Goal: Transaction & Acquisition: Purchase product/service

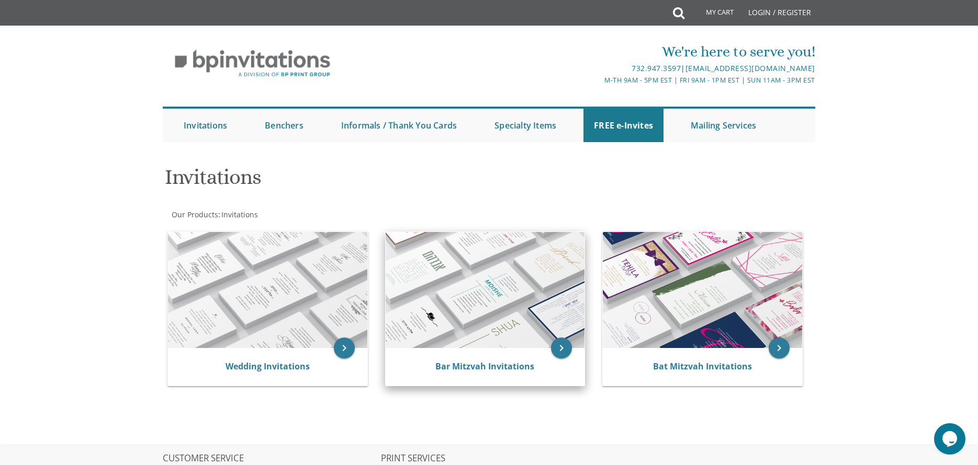
click at [493, 310] on img at bounding box center [484, 290] width 199 height 116
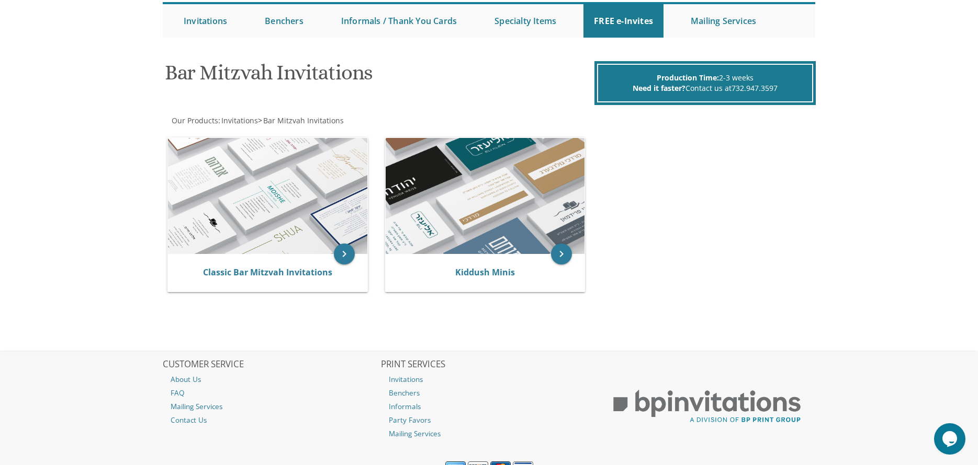
scroll to position [153, 0]
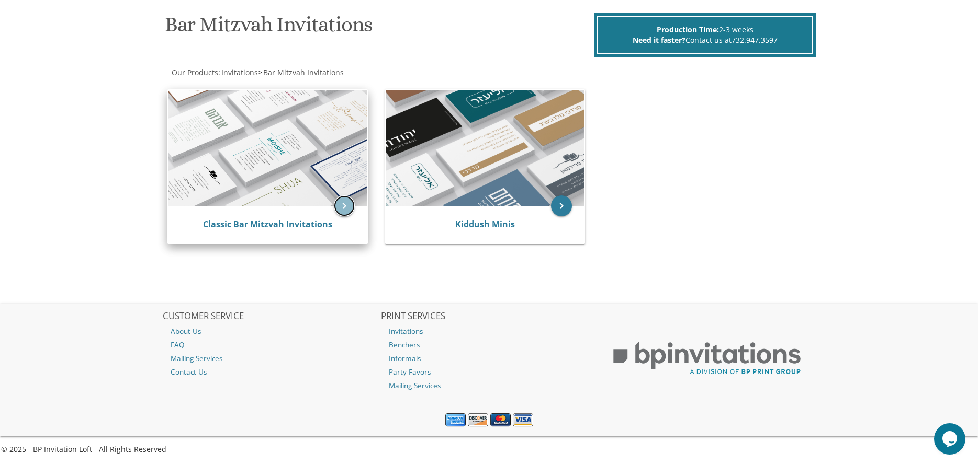
click at [345, 202] on icon "keyboard_arrow_right" at bounding box center [344, 206] width 21 height 21
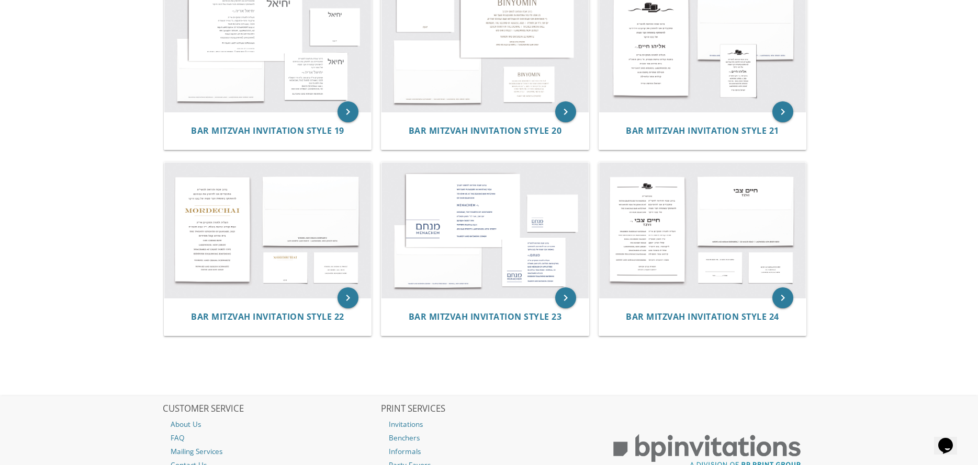
scroll to position [1253, 0]
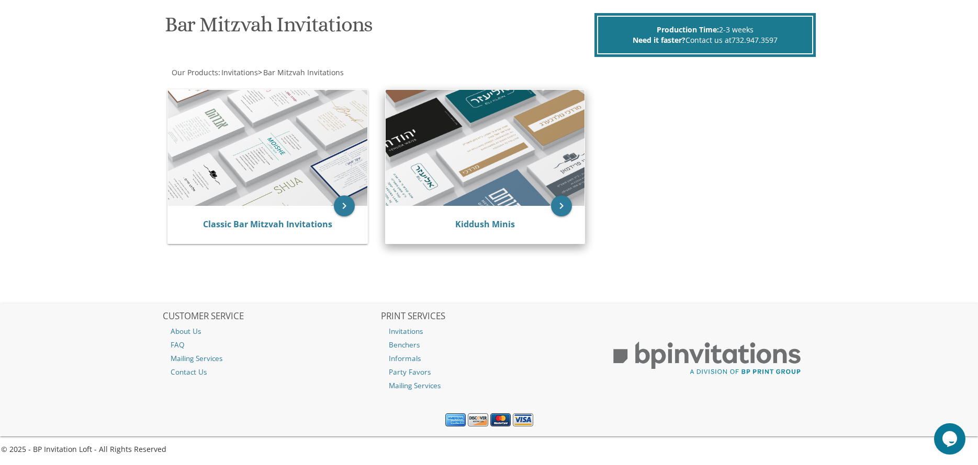
click at [465, 192] on img at bounding box center [484, 148] width 199 height 116
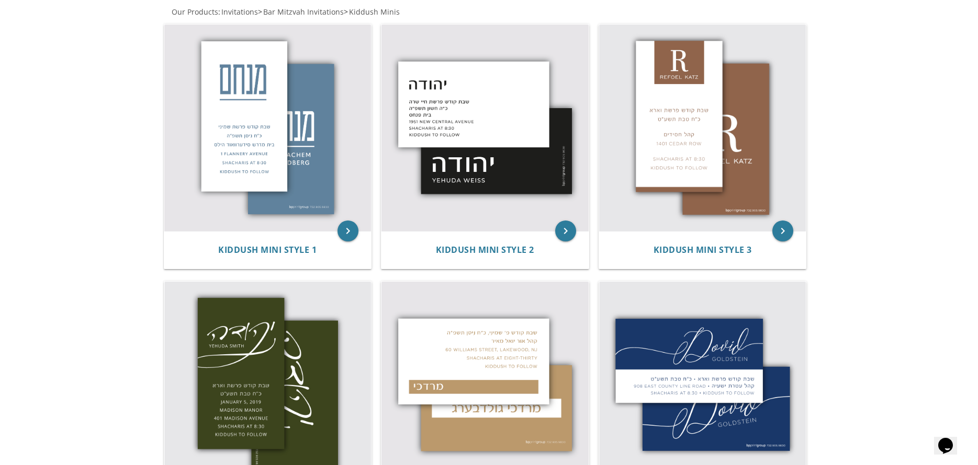
scroll to position [221, 0]
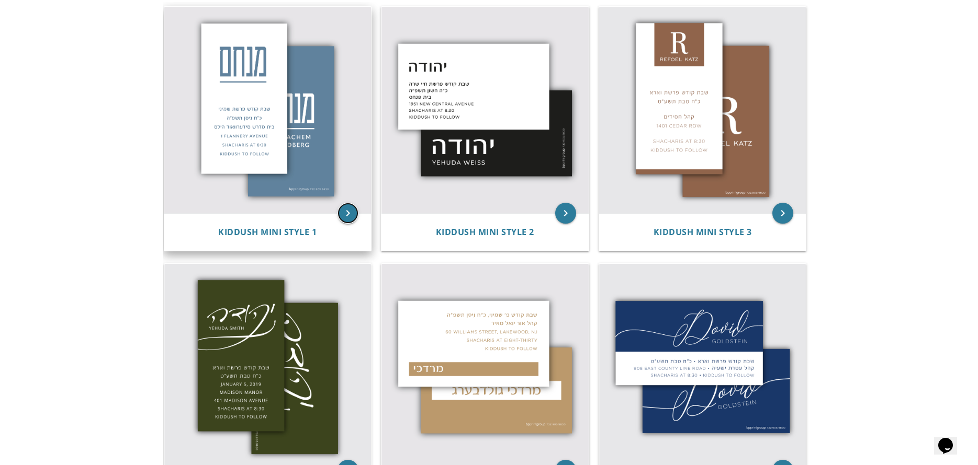
click at [347, 209] on icon "keyboard_arrow_right" at bounding box center [347, 213] width 21 height 21
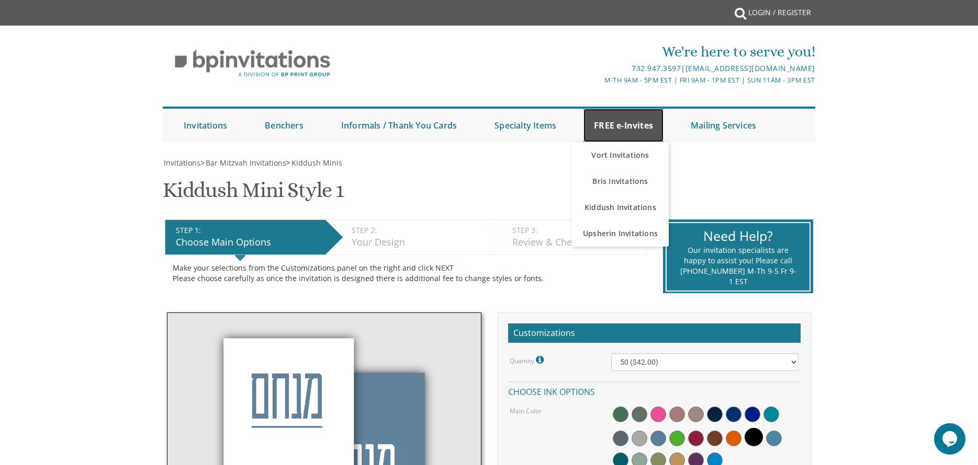
click at [629, 121] on link "FREE e-Invites" at bounding box center [623, 125] width 80 height 33
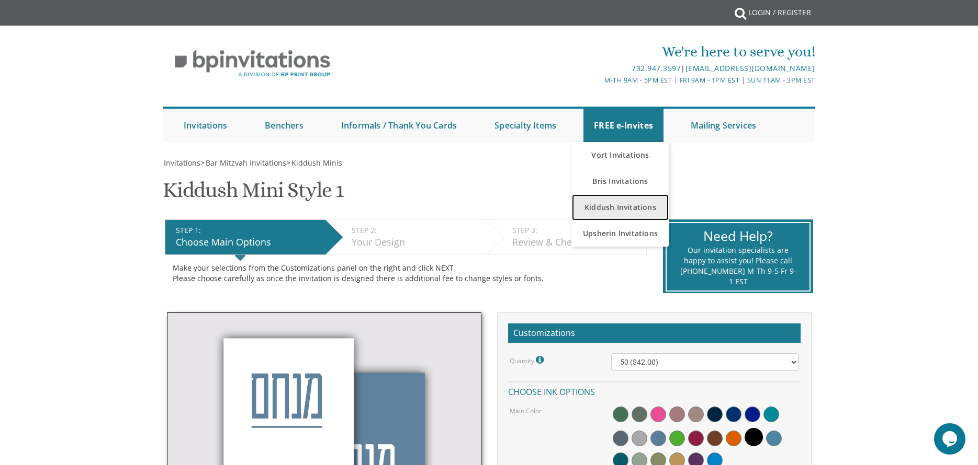
click at [618, 212] on link "Kiddush Invitations" at bounding box center [620, 208] width 97 height 26
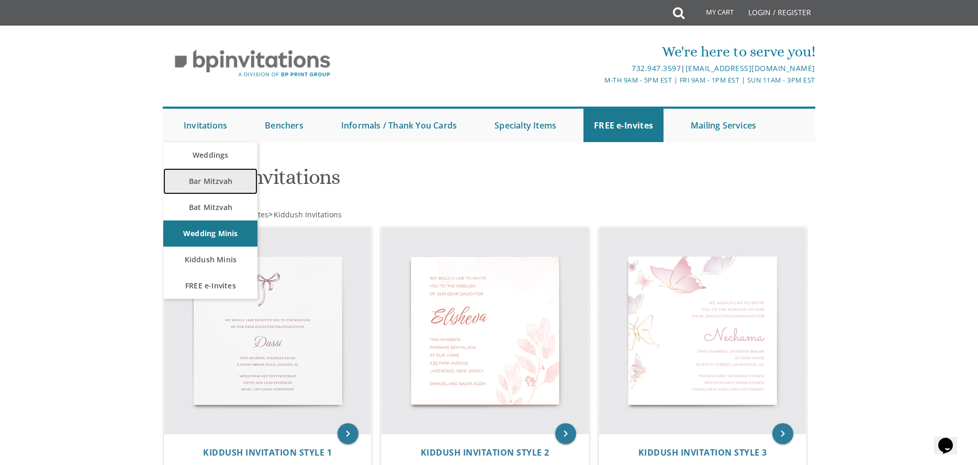
click at [212, 178] on link "Bar Mitzvah" at bounding box center [210, 181] width 94 height 26
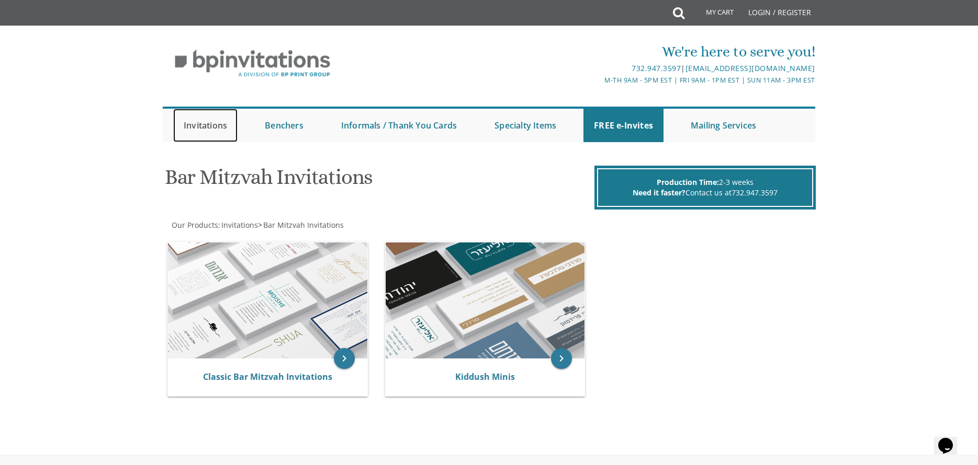
click at [214, 127] on link "Invitations" at bounding box center [205, 125] width 64 height 33
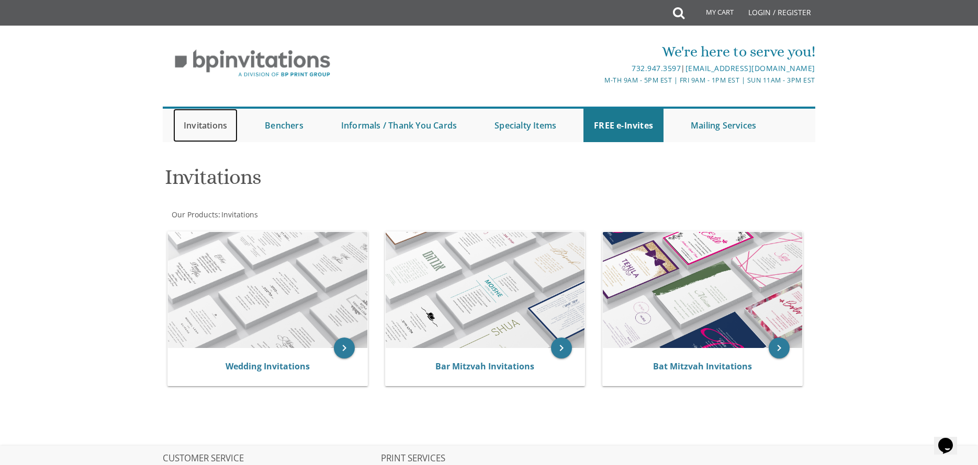
click at [209, 121] on link "Invitations" at bounding box center [205, 125] width 64 height 33
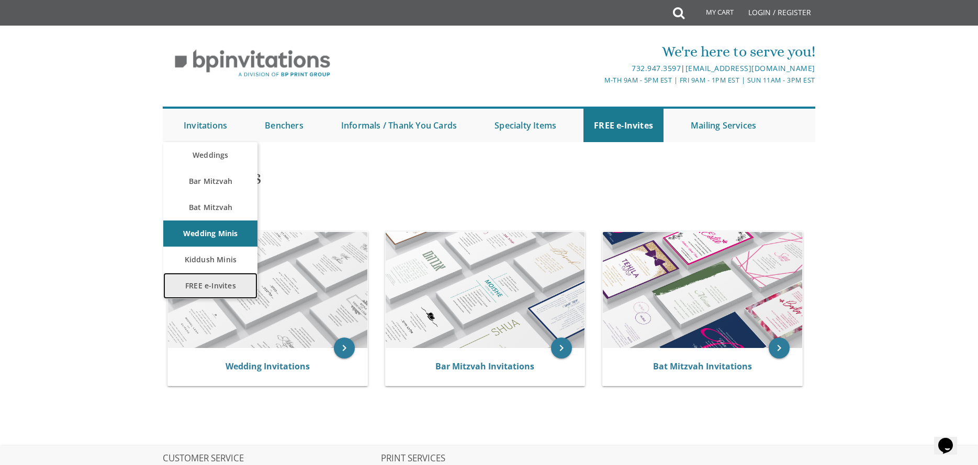
click at [206, 290] on link "FREE e-Invites" at bounding box center [210, 286] width 94 height 26
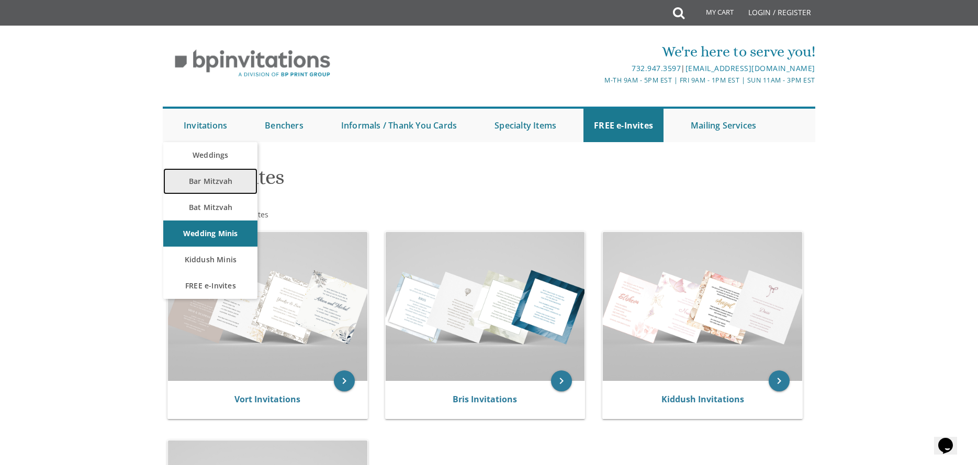
click at [203, 177] on link "Bar Mitzvah" at bounding box center [210, 181] width 94 height 26
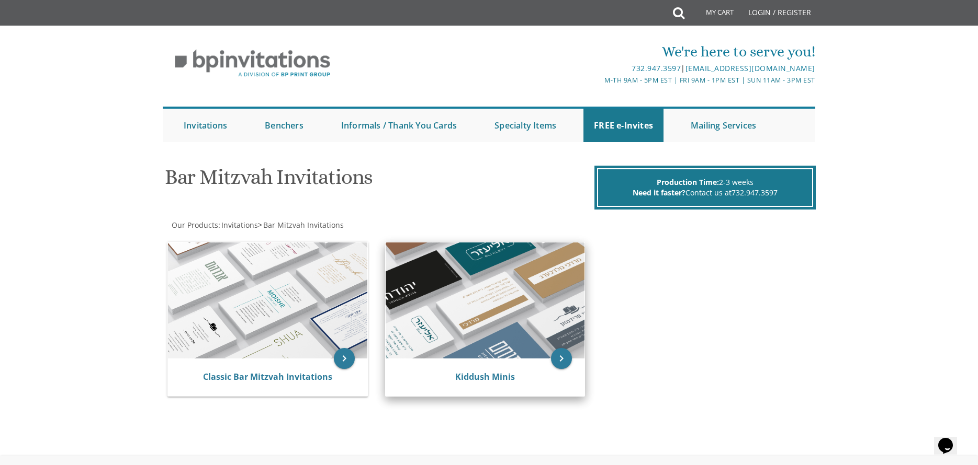
click at [490, 326] on img at bounding box center [484, 301] width 199 height 116
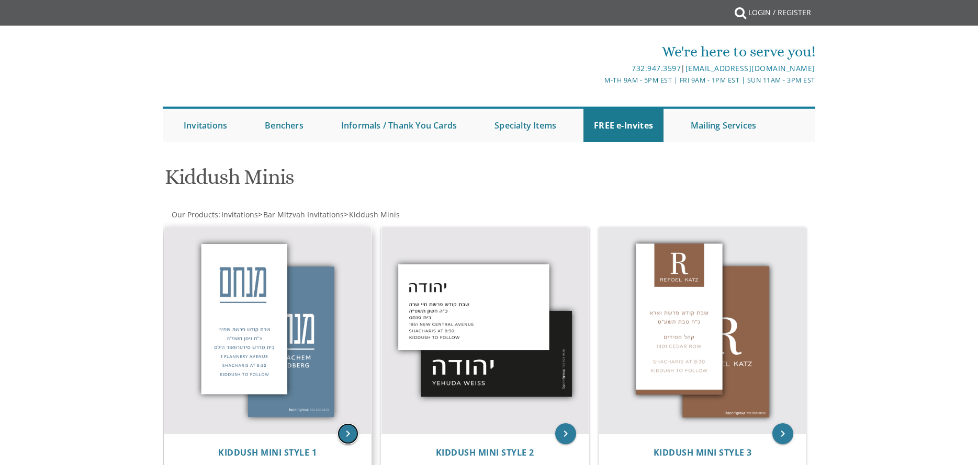
click at [350, 434] on icon "keyboard_arrow_right" at bounding box center [347, 434] width 21 height 21
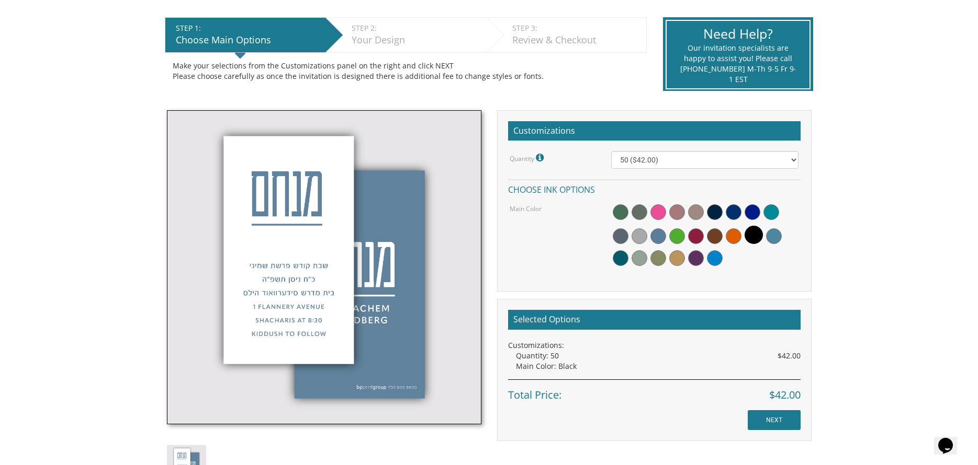
scroll to position [209, 0]
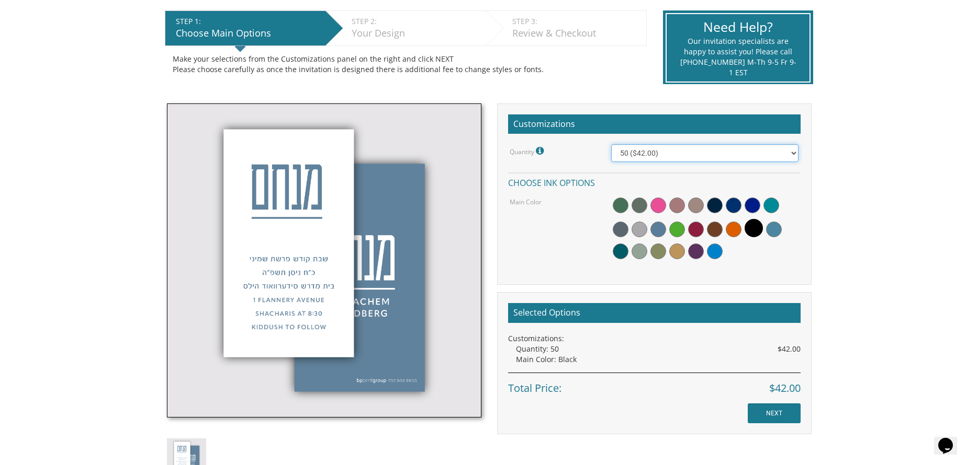
click at [708, 151] on select "50 ($42.00) 100 ($48.00) 150 ($54.00) 200 ($60.00) 250 ($66.00) 300 ($72.00)" at bounding box center [704, 153] width 187 height 18
click at [611, 144] on select "50 ($42.00) 100 ($48.00) 150 ($54.00) 200 ($60.00) 250 ($66.00) 300 ($72.00)" at bounding box center [704, 153] width 187 height 18
click at [751, 205] on span at bounding box center [752, 206] width 16 height 16
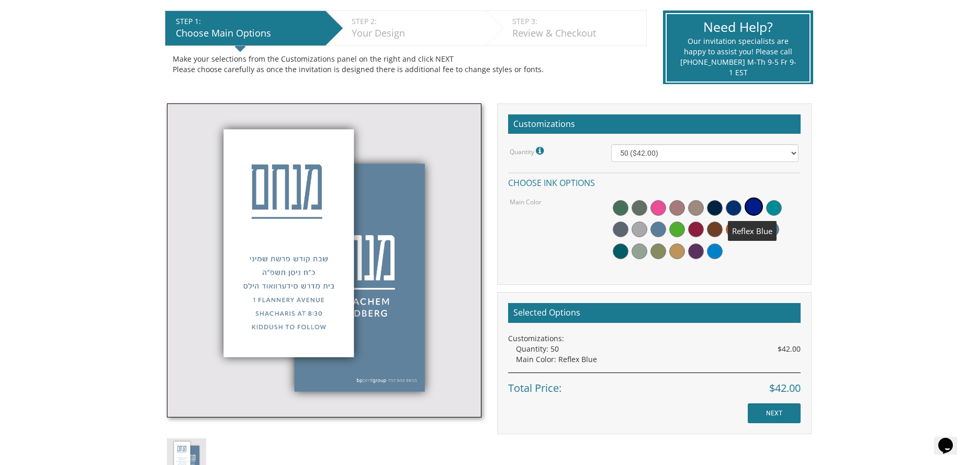
click at [751, 205] on span at bounding box center [753, 207] width 18 height 18
click at [734, 210] on span at bounding box center [733, 208] width 16 height 16
click at [713, 213] on span at bounding box center [715, 208] width 16 height 16
click at [691, 207] on span at bounding box center [696, 208] width 16 height 16
click at [676, 203] on span at bounding box center [677, 208] width 16 height 16
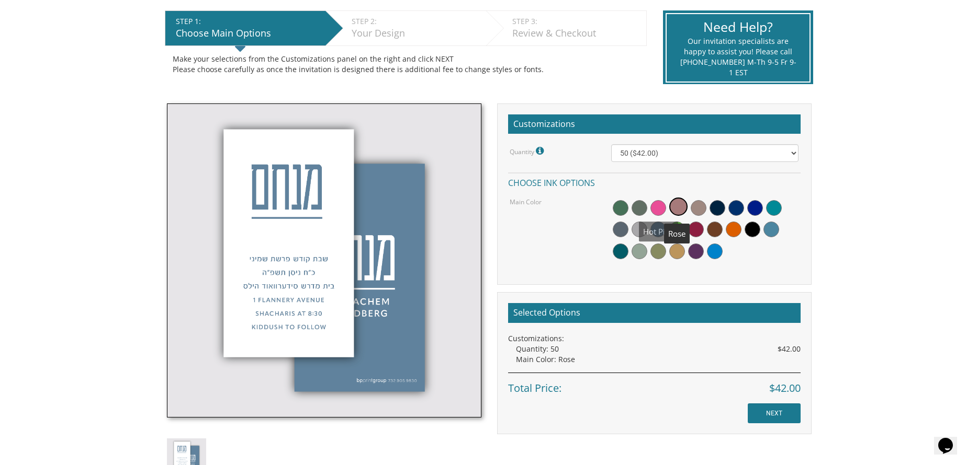
click at [660, 206] on span at bounding box center [658, 208] width 16 height 16
click at [773, 206] on span at bounding box center [774, 208] width 16 height 16
click at [772, 230] on span at bounding box center [771, 230] width 16 height 16
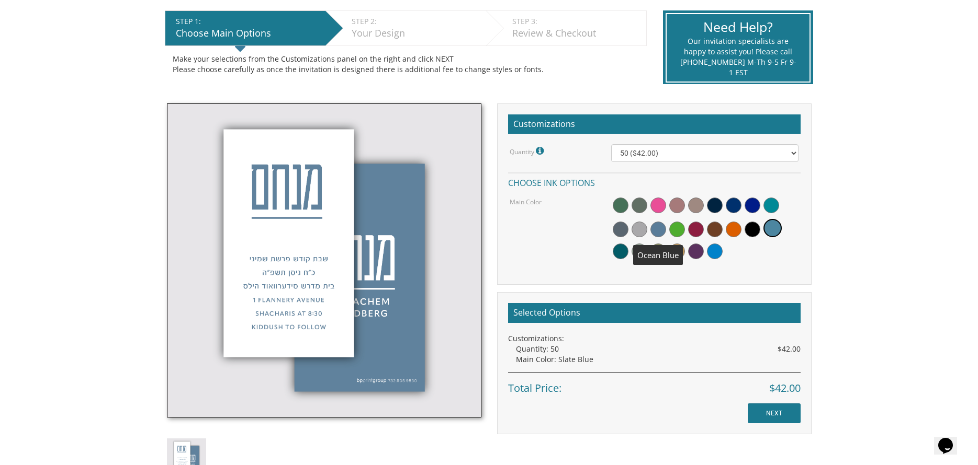
click at [657, 228] on span at bounding box center [658, 230] width 16 height 16
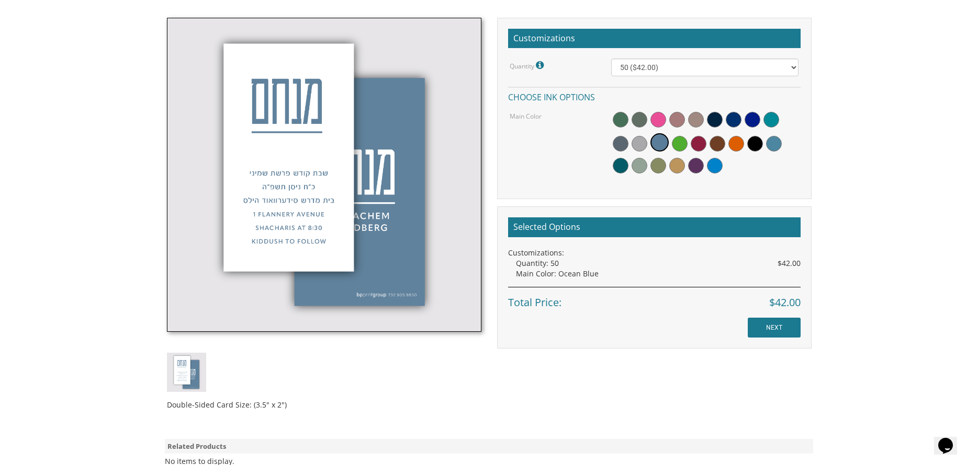
scroll to position [314, 0]
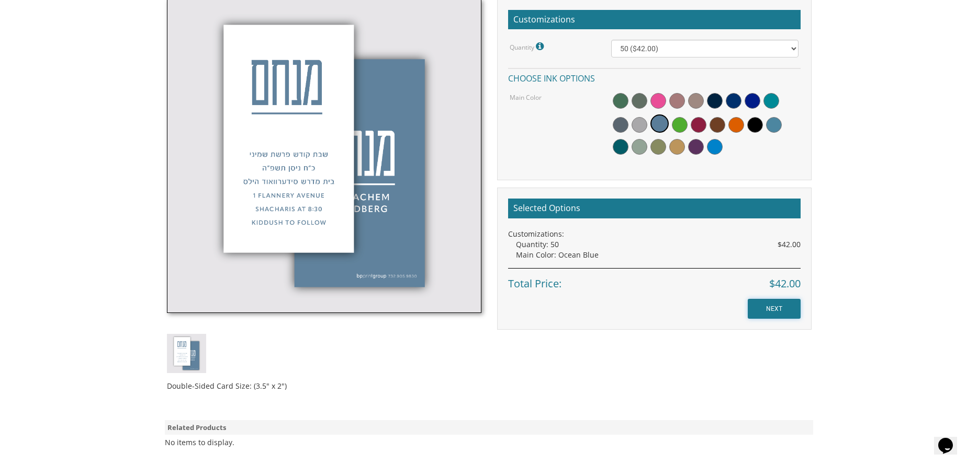
click at [784, 309] on input "NEXT" at bounding box center [773, 309] width 53 height 20
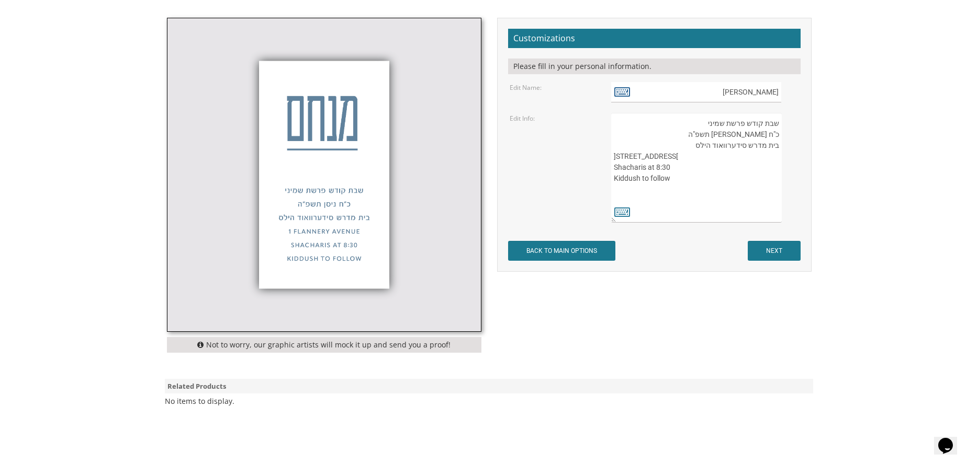
scroll to position [314, 0]
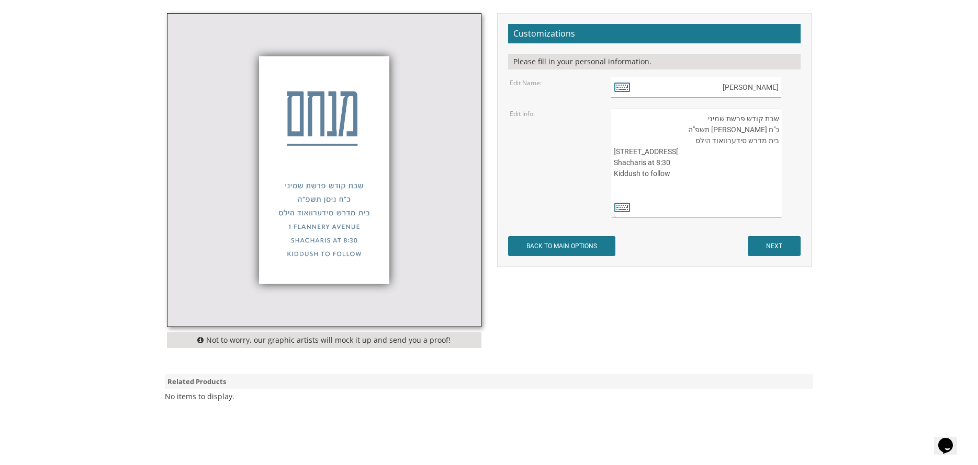
click at [777, 91] on input "[PERSON_NAME]" at bounding box center [696, 87] width 170 height 20
type input "ם"
type input "m"
type input "N"
type input "n"
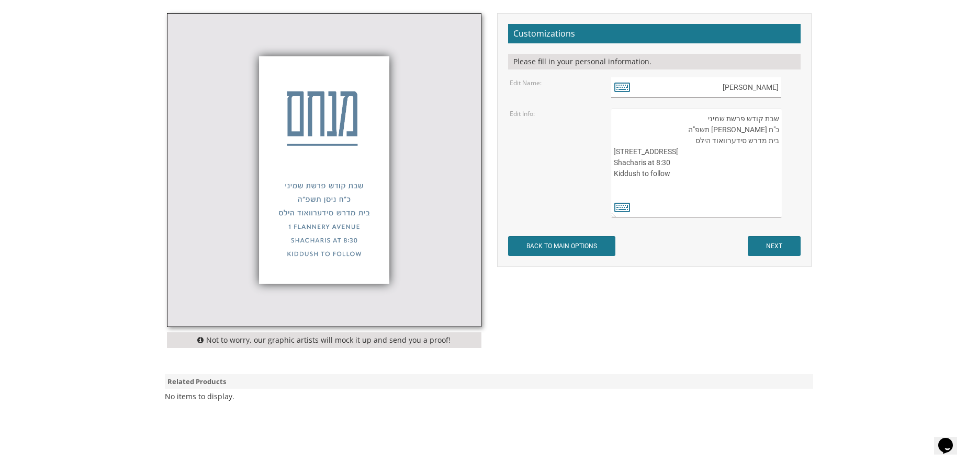
type input "Mordechai Menachem"
drag, startPoint x: 703, startPoint y: 117, endPoint x: 721, endPoint y: 114, distance: 18.6
click at [721, 114] on textarea "שבת קודש פרשת שמיני כ"ח [PERSON_NAME] תשפ"ה בית מדרש סידערוואוד הילס [STREET_AD…" at bounding box center [696, 163] width 170 height 110
click at [619, 209] on icon at bounding box center [622, 207] width 16 height 15
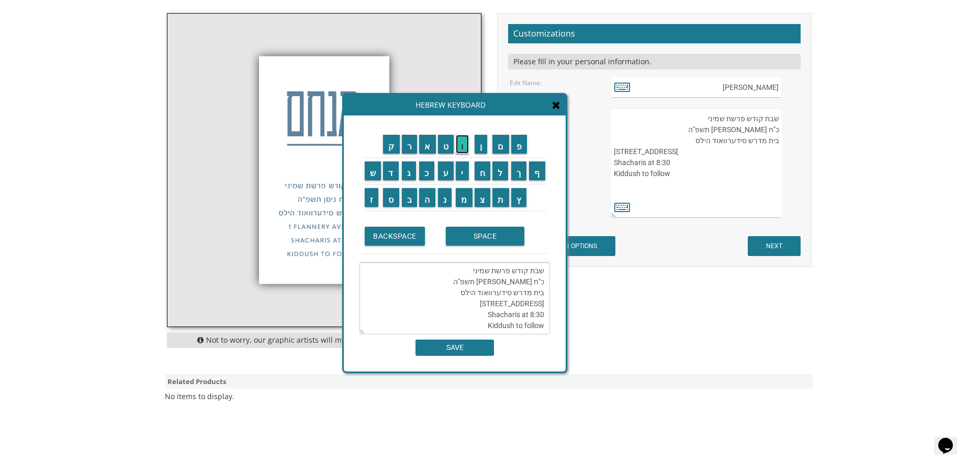
click at [459, 145] on input "ו" at bounding box center [462, 144] width 13 height 19
drag, startPoint x: 463, startPoint y: 170, endPoint x: 481, endPoint y: 173, distance: 18.6
click at [464, 171] on input "י" at bounding box center [462, 171] width 13 height 19
click at [504, 171] on input "ל" at bounding box center [500, 171] width 16 height 19
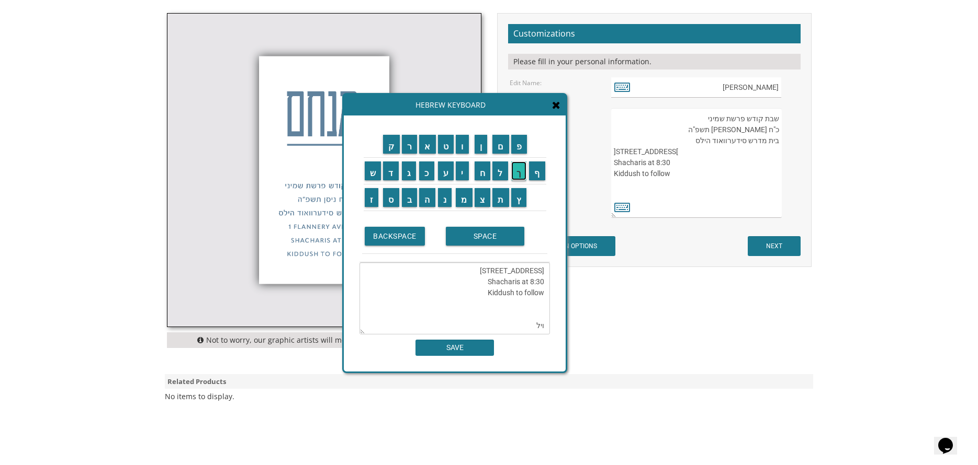
click at [519, 173] on input "ך" at bounding box center [519, 171] width 16 height 19
click at [620, 85] on icon at bounding box center [622, 87] width 16 height 15
click at [663, 86] on input "Mordechai Menachem" at bounding box center [696, 87] width 170 height 20
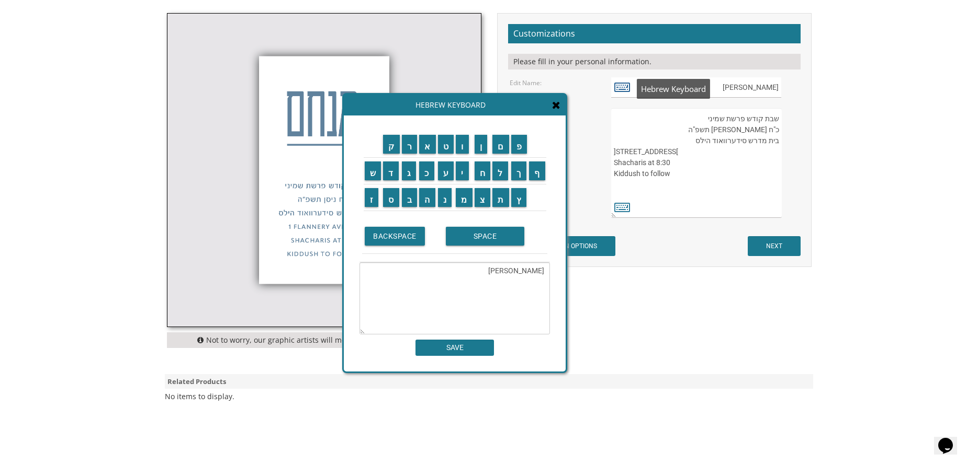
click at [628, 84] on icon at bounding box center [622, 87] width 16 height 15
click at [463, 201] on input "מ" at bounding box center [464, 197] width 17 height 19
type textarea "Mordechai Menachemמ"
click at [766, 80] on input "Mordechai Menachem" at bounding box center [696, 87] width 170 height 20
drag, startPoint x: 707, startPoint y: 89, endPoint x: 777, endPoint y: 87, distance: 69.6
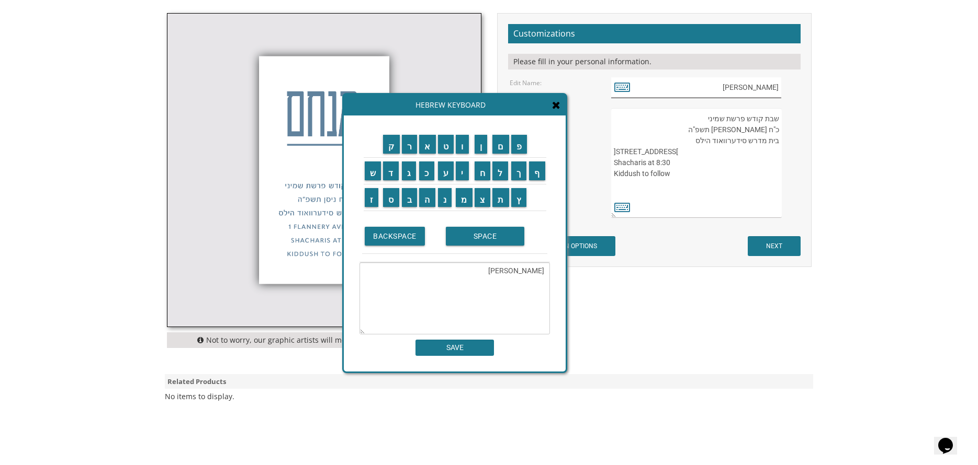
click at [775, 87] on input "Mordechai Menachem" at bounding box center [696, 87] width 170 height 20
type input "m"
drag, startPoint x: 545, startPoint y: 106, endPoint x: 552, endPoint y: 103, distance: 7.3
click at [547, 105] on div "Hebrew Keyboard" at bounding box center [455, 105] width 222 height 21
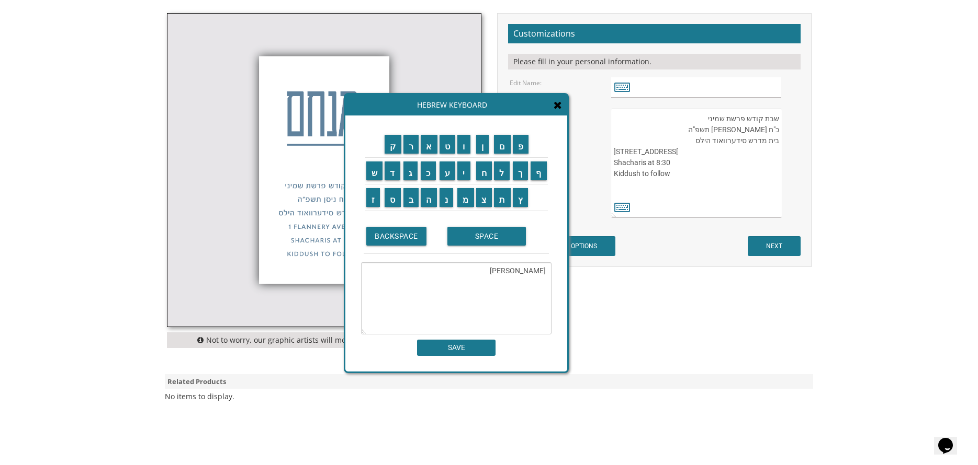
click at [562, 107] on div "Hebrew Keyboard" at bounding box center [456, 105] width 222 height 21
click at [558, 108] on icon at bounding box center [557, 105] width 8 height 10
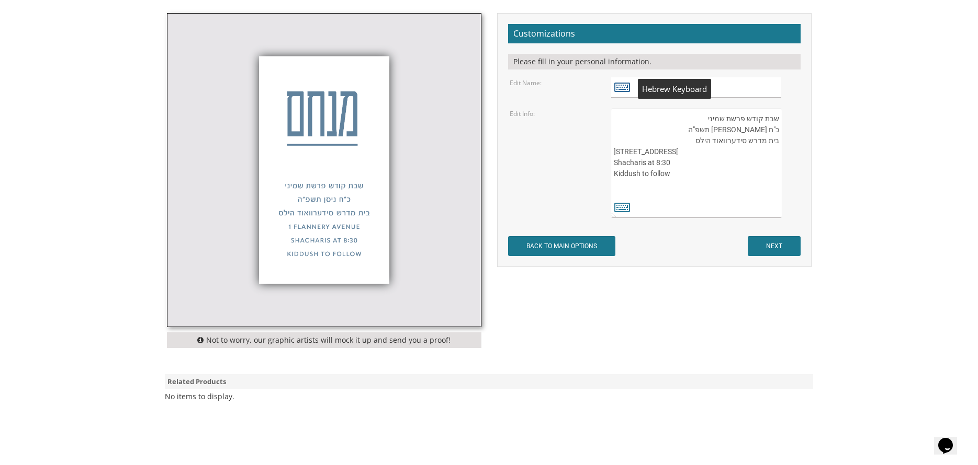
click at [621, 85] on icon at bounding box center [622, 87] width 16 height 15
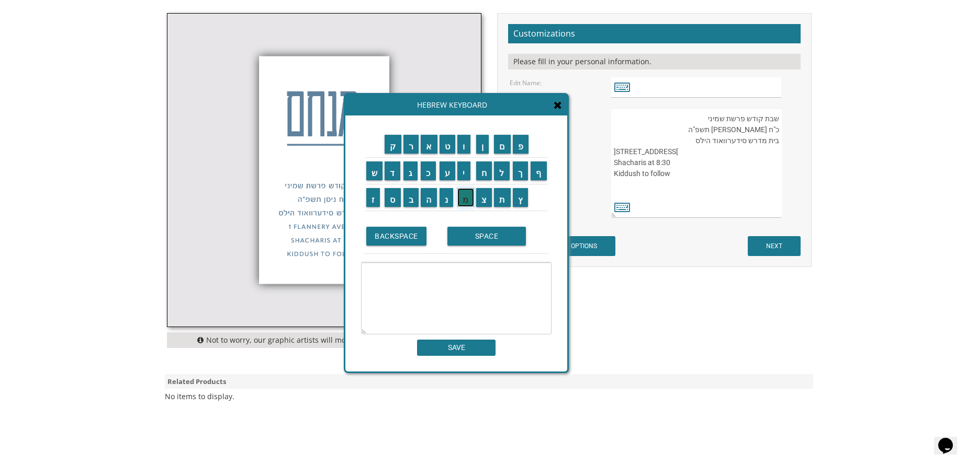
drag, startPoint x: 465, startPoint y: 199, endPoint x: 439, endPoint y: 181, distance: 32.4
click at [467, 198] on input "מ" at bounding box center [465, 197] width 17 height 19
click at [410, 150] on input "ר" at bounding box center [411, 144] width 16 height 19
drag, startPoint x: 425, startPoint y: 173, endPoint x: 451, endPoint y: 174, distance: 26.7
click at [426, 172] on input "כ" at bounding box center [428, 171] width 15 height 19
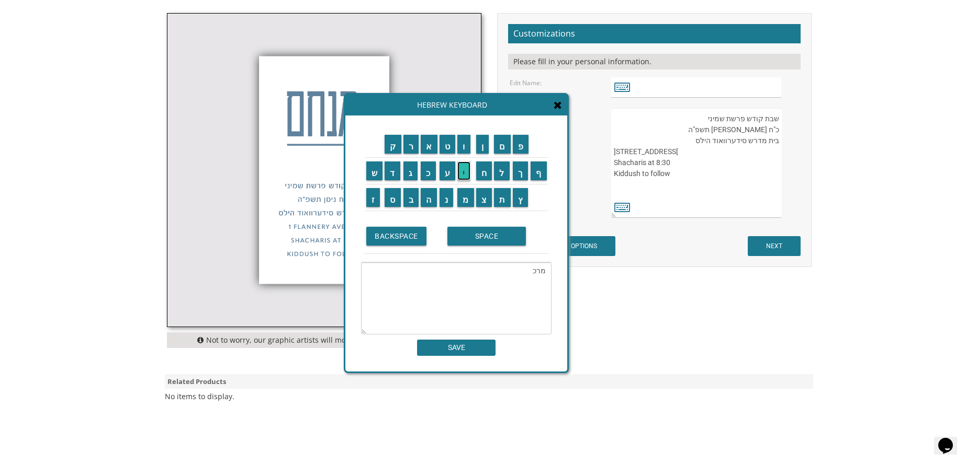
click at [461, 173] on input "י" at bounding box center [463, 171] width 13 height 19
click at [490, 232] on input "SPACE" at bounding box center [486, 236] width 78 height 19
click at [464, 204] on input "מ" at bounding box center [465, 197] width 17 height 19
click at [446, 197] on input "נ" at bounding box center [446, 197] width 14 height 19
click at [483, 171] on input "ח" at bounding box center [484, 171] width 16 height 19
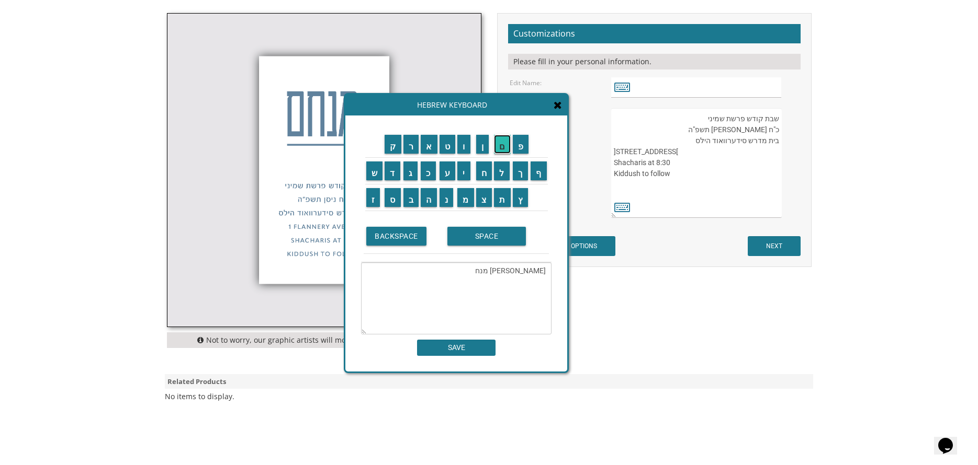
click at [506, 140] on input "ם" at bounding box center [502, 144] width 17 height 19
type textarea "מרכי מנחם"
click at [457, 350] on input "SAVE" at bounding box center [456, 348] width 78 height 16
type input "מרכי מנחם"
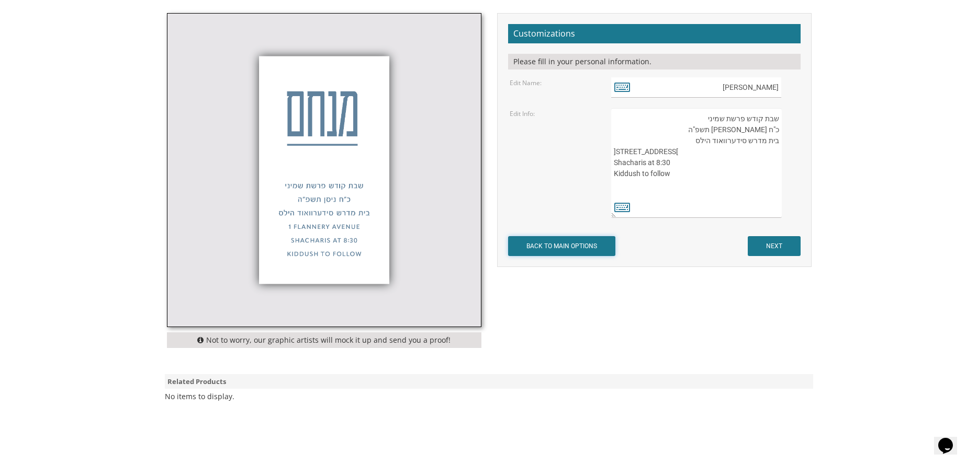
click at [587, 239] on input "BACK TO MAIN OPTIONS" at bounding box center [561, 246] width 107 height 20
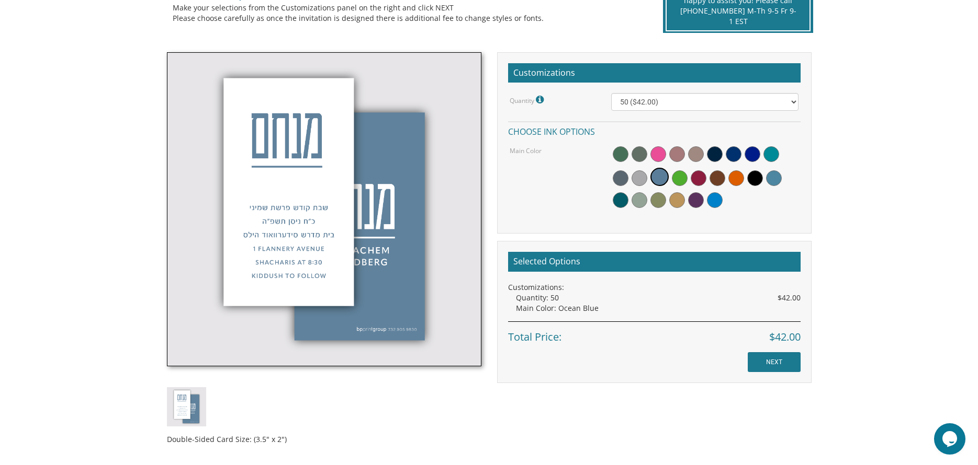
scroll to position [262, 0]
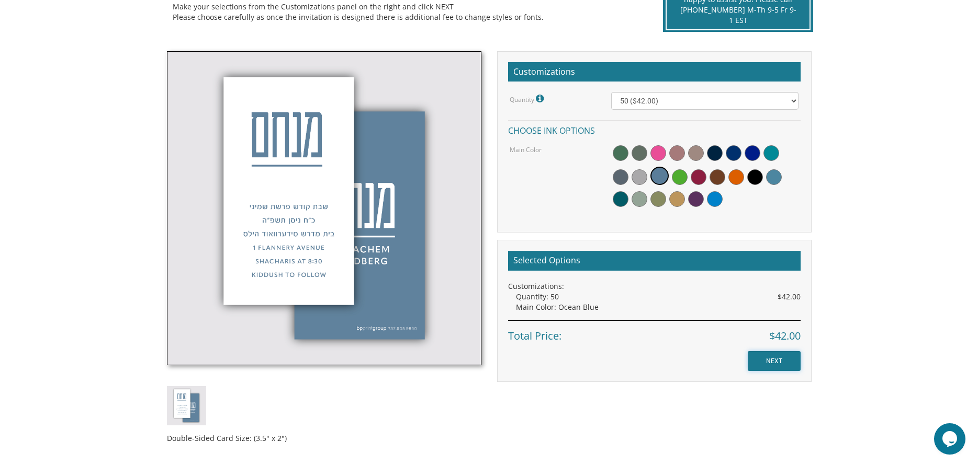
click at [783, 361] on input "NEXT" at bounding box center [773, 361] width 53 height 20
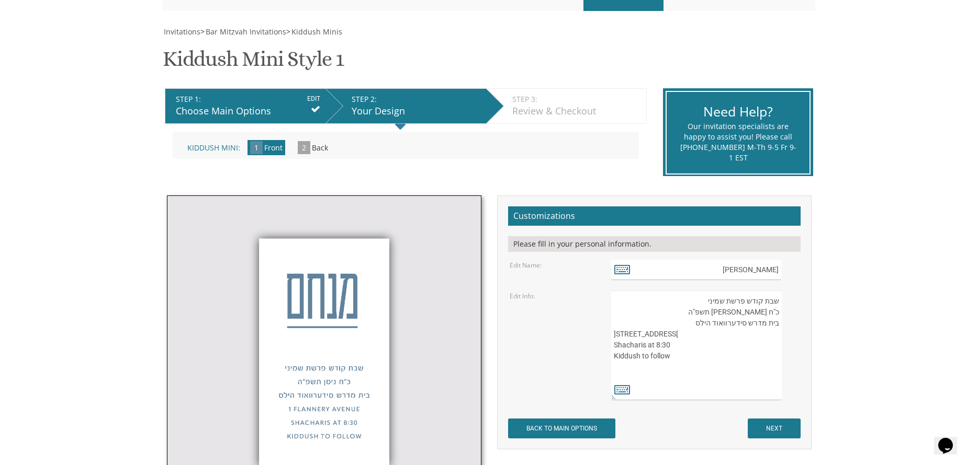
scroll to position [157, 0]
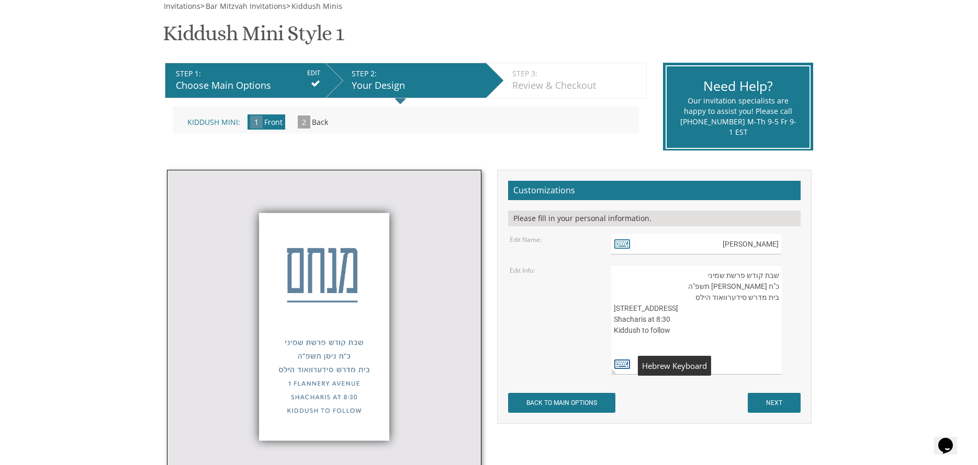
click at [619, 360] on icon at bounding box center [622, 364] width 16 height 15
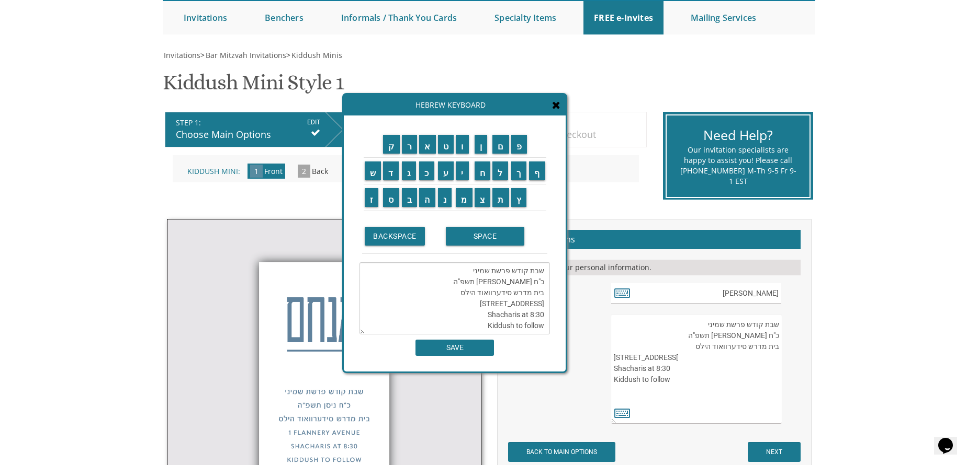
scroll to position [52, 0]
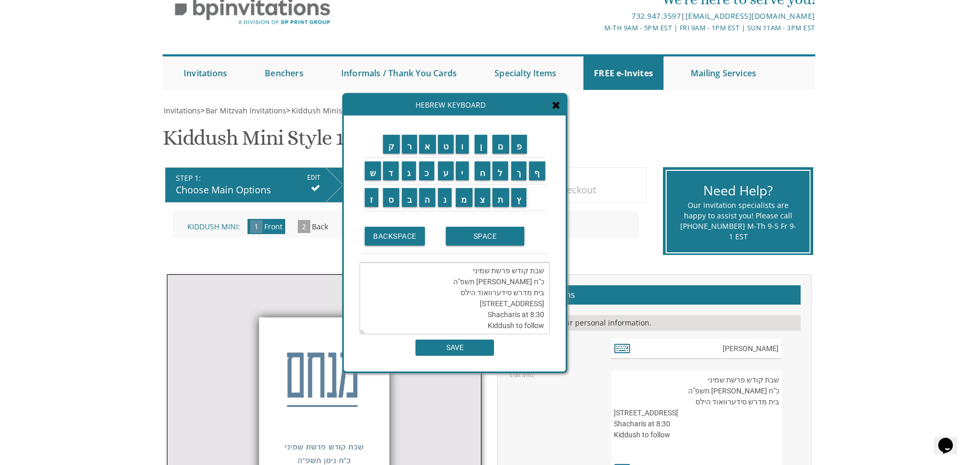
click at [485, 272] on textarea "שבת קודש פרשת שמיני כ"ח ניסן תשפ"ה בית מדרש סידערוואוד הילס 1 Flannery Avenue S…" at bounding box center [454, 299] width 190 height 72
click at [487, 275] on textarea "שבת קודש פרשת שמיני כ"ח ניסן תשפ"ה בית מדרש סידערוואוד הילס 1 Flannery Avenue S…" at bounding box center [454, 299] width 190 height 72
drag, startPoint x: 461, startPoint y: 150, endPoint x: 461, endPoint y: 159, distance: 9.4
click at [461, 149] on input "ו" at bounding box center [462, 144] width 13 height 19
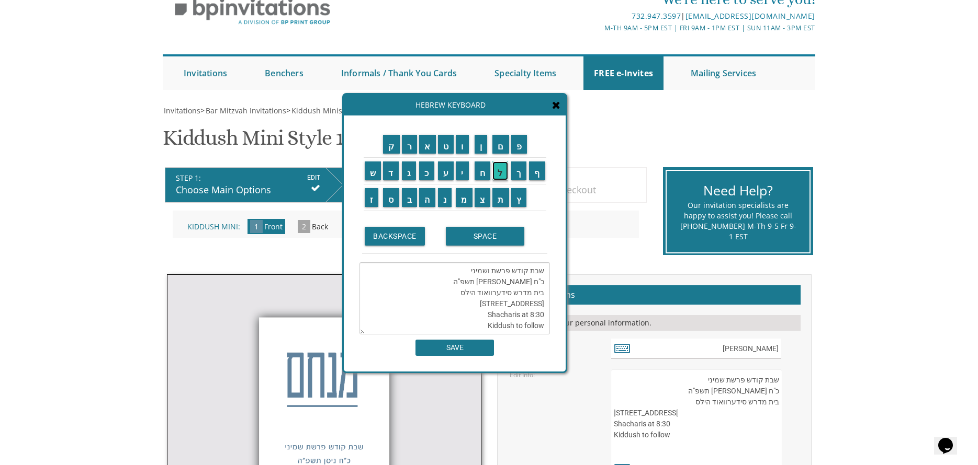
click at [502, 168] on input "ל" at bounding box center [500, 171] width 16 height 19
click at [521, 173] on input "ך" at bounding box center [519, 171] width 16 height 19
drag, startPoint x: 475, startPoint y: 273, endPoint x: 458, endPoint y: 263, distance: 19.9
click at [458, 263] on textarea "שבת קודש פרשת ולךשמיני כ"ח ניסן תשפ"ה בית מדרש סידערוואוד הילס 1 Flannery Avenu…" at bounding box center [454, 299] width 190 height 72
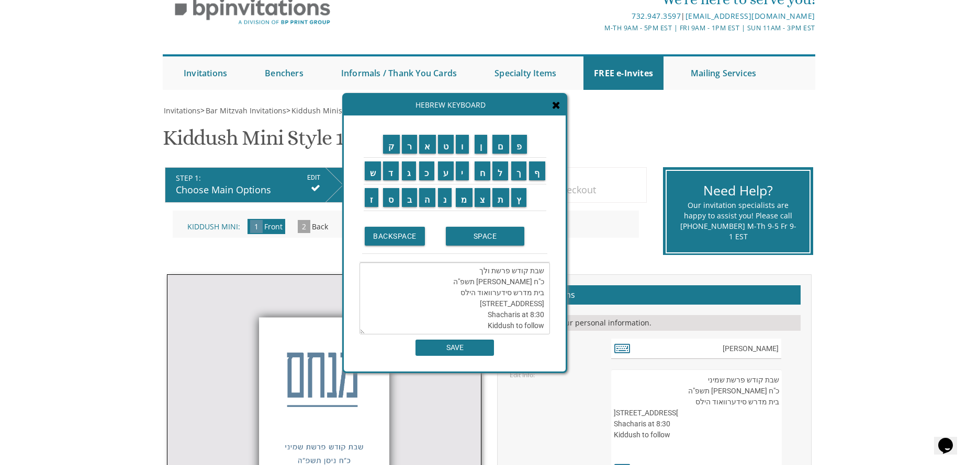
click at [485, 271] on textarea "שבת קודש פרשת ולך כ"ח ניסן תשפ"ה בית מדרש סידערוואוד הילס 1 Flannery Avenue Sha…" at bounding box center [454, 299] width 190 height 72
click at [467, 175] on input "י" at bounding box center [462, 171] width 13 height 19
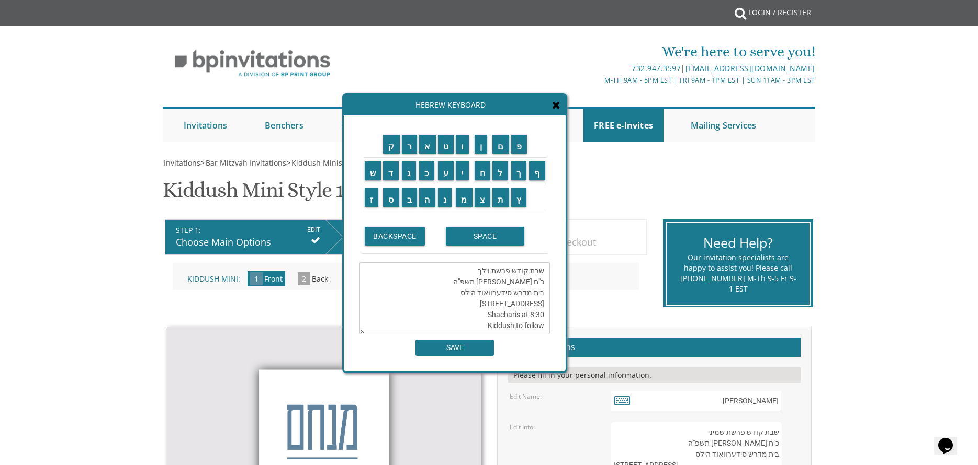
drag, startPoint x: 518, startPoint y: 280, endPoint x: 531, endPoint y: 279, distance: 13.2
click at [531, 279] on textarea "שבת קודש פרשת וילך כ"ח ניסן תשפ"ה בית מדרש סידערוואוד הילס 1 Flannery Avenue Sh…" at bounding box center [454, 299] width 190 height 72
click at [497, 196] on input "ת" at bounding box center [500, 197] width 17 height 19
click at [371, 174] on input "ש" at bounding box center [373, 171] width 17 height 19
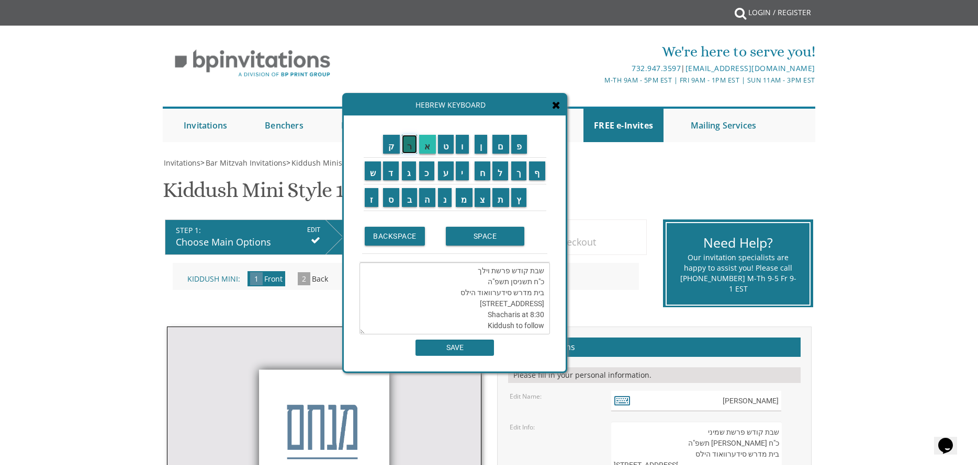
drag, startPoint x: 409, startPoint y: 142, endPoint x: 423, endPoint y: 149, distance: 15.4
click at [409, 141] on input "ר" at bounding box center [410, 144] width 16 height 19
click at [465, 172] on input "י" at bounding box center [462, 171] width 13 height 19
drag, startPoint x: 498, startPoint y: 282, endPoint x: 510, endPoint y: 281, distance: 11.6
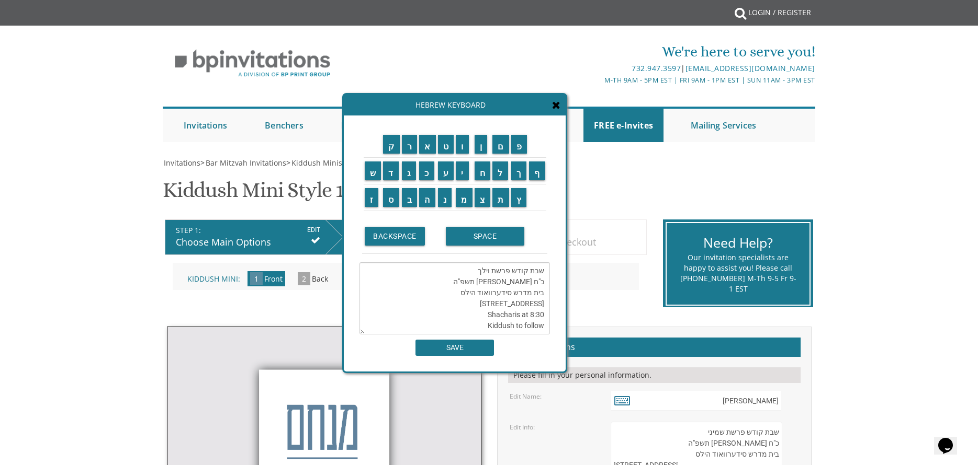
click at [510, 281] on textarea "שבת קודש פרשת וילך כ"ח תשרי ניסן תשפ"ה בית מדרש סידערוואוד הילס 1 Flannery Aven…" at bounding box center [454, 299] width 190 height 72
click at [489, 277] on textarea "שבת קודש פרשת וילך כ"ח תשרי תשפ"ה בית מדרש סידערוואוד הילס 1 Flannery Avenue Sh…" at bounding box center [454, 299] width 190 height 72
click at [463, 147] on input "ו" at bounding box center [462, 144] width 13 height 19
click at [484, 285] on textarea "שבת קודש פרשת וילך כ"ח תשרי תשפ"וה בית מדרש סידערוואוד הילס 1 Flannery Avenue S…" at bounding box center [454, 299] width 190 height 72
drag, startPoint x: 533, startPoint y: 284, endPoint x: 543, endPoint y: 284, distance: 9.4
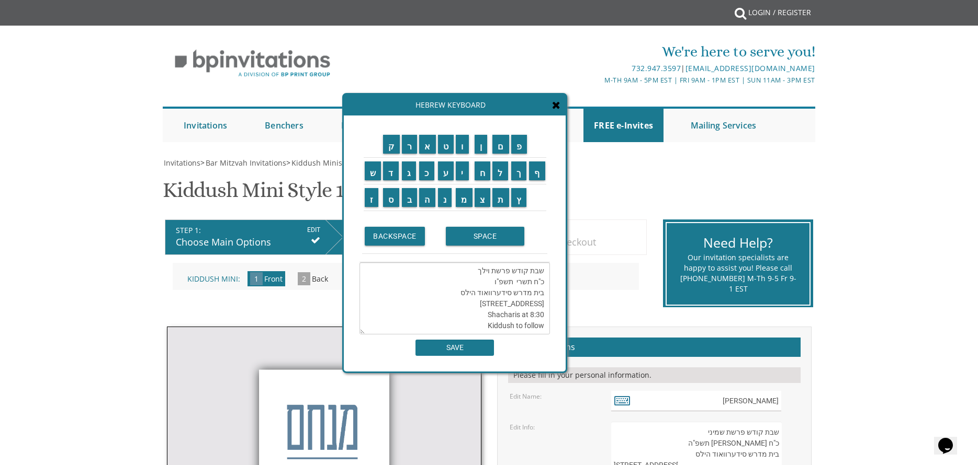
click at [543, 284] on textarea "שבת קודש פרשת וילך כ"ח תשרי תשפ"ו בית מדרש סידערוואוד הילס 1 Flannery Avenue Sh…" at bounding box center [454, 299] width 190 height 72
click at [429, 197] on input "ה" at bounding box center [427, 197] width 16 height 19
drag, startPoint x: 528, startPoint y: 282, endPoint x: 539, endPoint y: 282, distance: 10.5
click at [539, 282] on textarea "שבת קודש פרשת וילך הכ"ח תשרי תשפ"ו בית מדרש סידערוואוד הילס 1 Flannery Avenue S…" at bounding box center [454, 299] width 190 height 72
drag, startPoint x: 540, startPoint y: 294, endPoint x: 459, endPoint y: 293, distance: 80.5
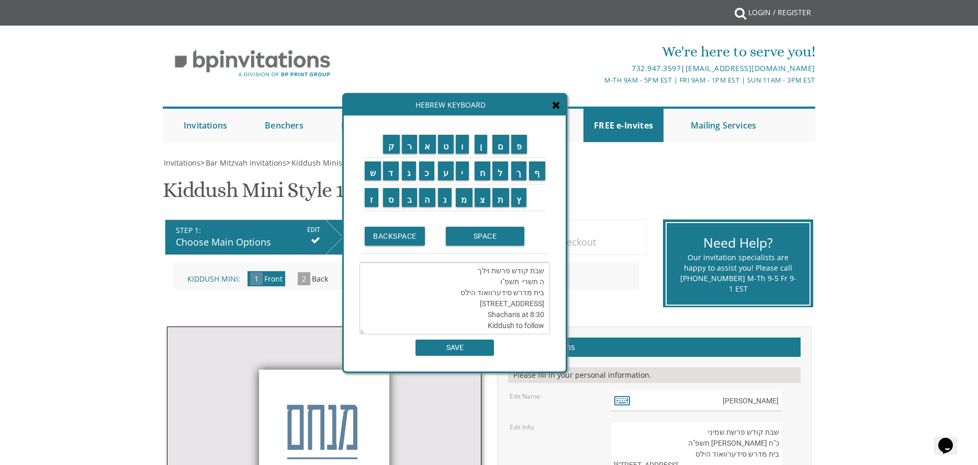
click at [459, 293] on textarea "שבת קודש פרשת וילך ה תשרי תשפ"ו בית מדרש סידערוואוד הילס 1 Flannery Avenue Shac…" at bounding box center [454, 299] width 190 height 72
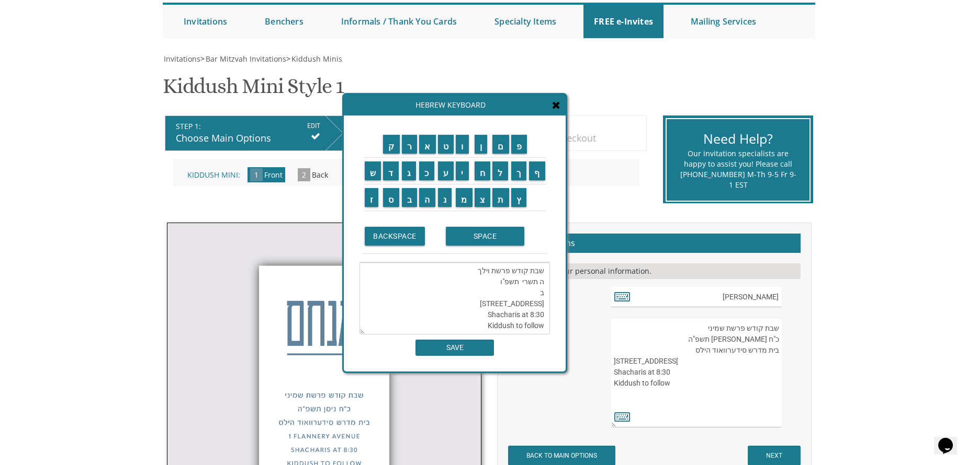
scroll to position [105, 0]
click at [385, 143] on input "ק" at bounding box center [391, 144] width 17 height 19
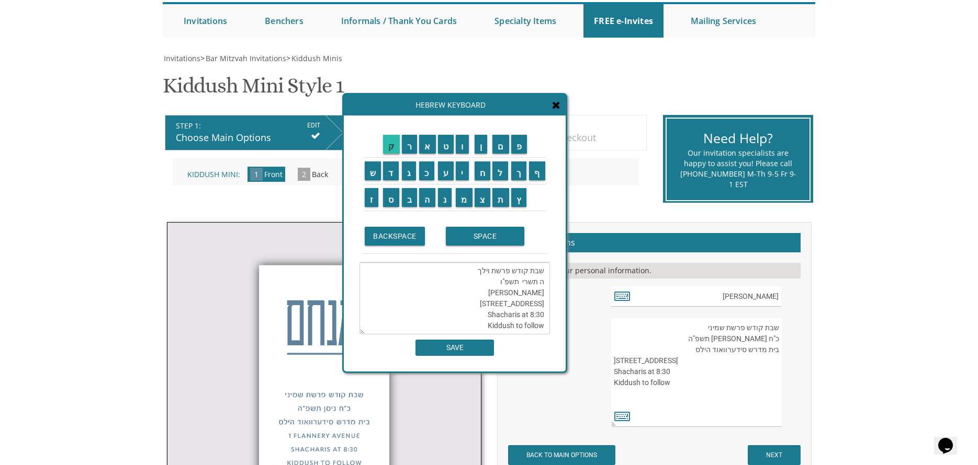
scroll to position [33, 0]
click at [428, 200] on input "ה" at bounding box center [427, 197] width 16 height 19
click at [505, 172] on input "ל" at bounding box center [500, 171] width 16 height 19
click at [505, 235] on input "SPACE" at bounding box center [485, 236] width 78 height 19
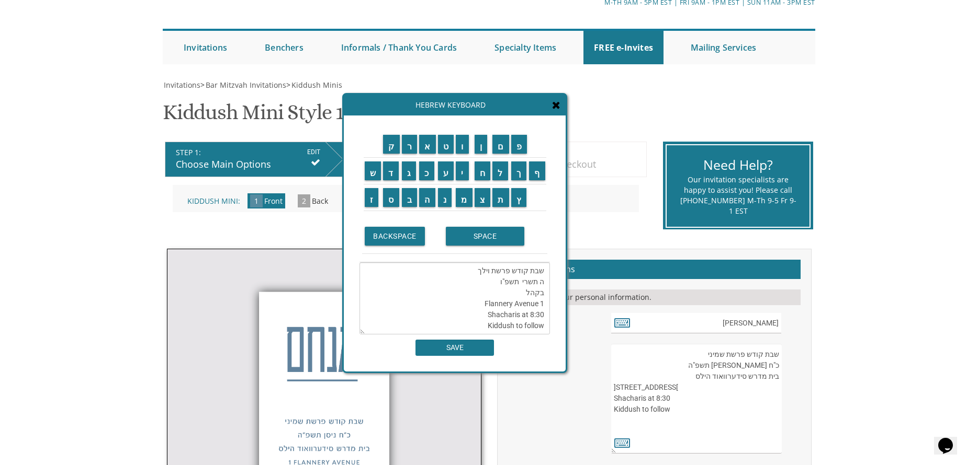
scroll to position [52, 0]
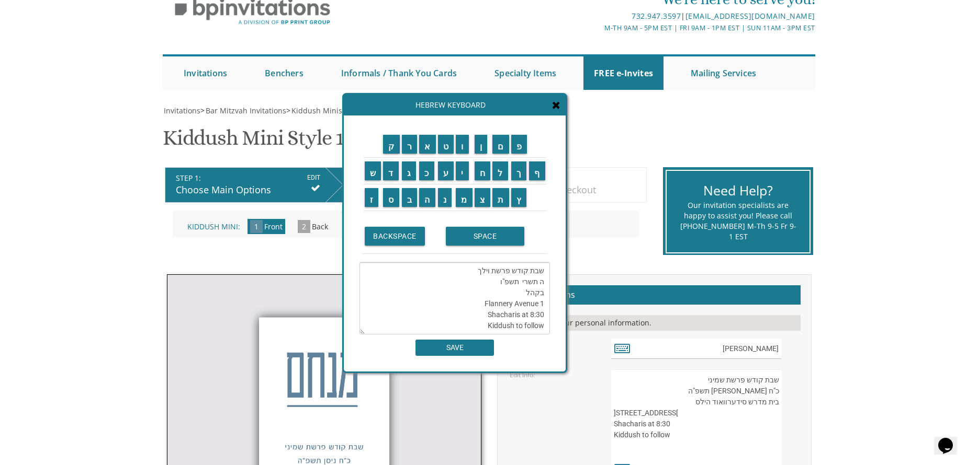
click at [518, 282] on textarea "שבת קודש פרשת וילך ה תשרי תשפ"ו בקהל 1 Flannery Avenue Shacharis at 8:30 Kiddus…" at bounding box center [454, 299] width 190 height 72
click at [524, 295] on textarea "שבת קודש פרשת וילך ה תשרי תשפ"ו בקהל 1 Flannery Avenue Shacharis at 8:30 Kiddus…" at bounding box center [454, 299] width 190 height 72
drag, startPoint x: 485, startPoint y: 304, endPoint x: 544, endPoint y: 308, distance: 59.2
click at [544, 308] on textarea "שבת קודש פרשת וילך ה תשרי תשפ"ו בקהל 1 Flannery Avenue Shacharis at 8:30 Kiddus…" at bounding box center [454, 299] width 190 height 72
click at [523, 294] on textarea "שבת קודש פרשת וילך ה תשרי תשפ"ו בקהל Stevens Shacharis at 8:30 Kiddush to follow" at bounding box center [454, 299] width 190 height 72
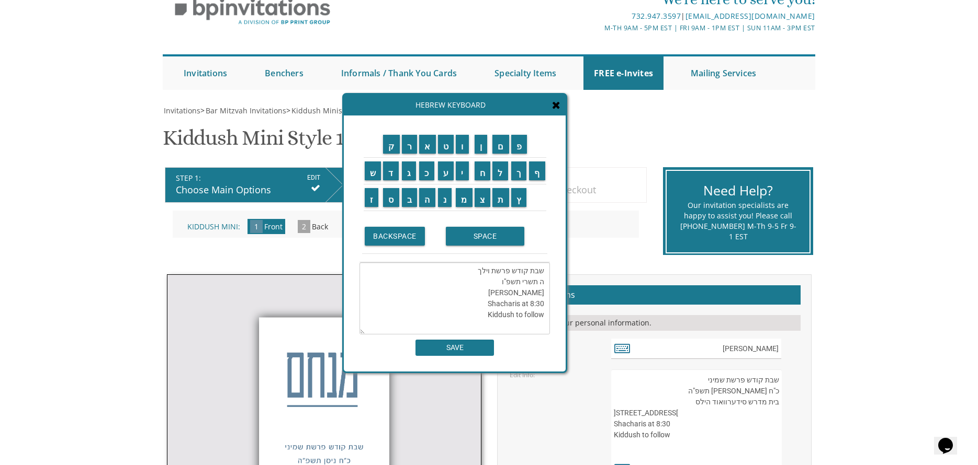
drag, startPoint x: 524, startPoint y: 292, endPoint x: 540, endPoint y: 288, distance: 16.2
click at [540, 288] on textarea "שבת קודש פרשת וילך ה תשרי תשפ"ו בקהל Stevens Shacharis at 8:30 Kiddush to follow" at bounding box center [454, 299] width 190 height 72
click at [517, 302] on textarea "שבת קודש פרשת וילך ה תשרי תשפ"ו Khal South Whitesville Stevens Shacharis at 8:3…" at bounding box center [454, 299] width 190 height 72
drag, startPoint x: 535, startPoint y: 301, endPoint x: 545, endPoint y: 300, distance: 10.0
click at [542, 301] on textarea "שבת קודש פרשת וילך ה תשרי תשפ"ו Khal South Whitesville Stevens 162 Shacharis at…" at bounding box center [454, 299] width 190 height 72
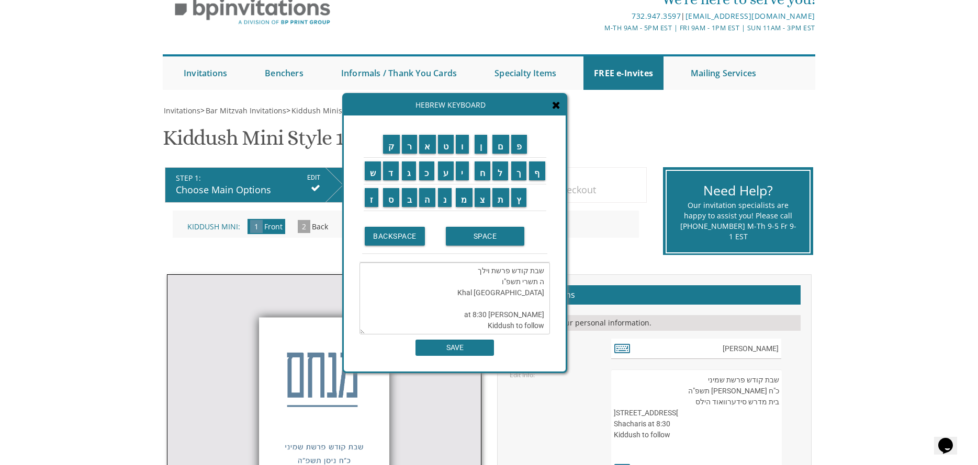
click at [496, 319] on textarea "שבת קודש פרשת וילך ה תשרי תשפ"ו Khal South Whitesville hacharis at 8:30 Kiddush…" at bounding box center [454, 299] width 190 height 72
click at [494, 320] on textarea "שבת קודש פרשת וילך ה תשרי תשפ"ו Khal South Whitesville hacharis at 8:30 Kiddush…" at bounding box center [454, 299] width 190 height 72
click at [496, 319] on textarea "שבת קודש פרשת וילך ה תשרי תשפ"ו Khal South Whitesville hacharis at 8:30S Kiddus…" at bounding box center [454, 299] width 190 height 72
click at [493, 317] on textarea "שבת קודש פרשת וילך ה תשרי תשפ"ו Khal South Whitesville hacharis at 8:30S Kiddus…" at bounding box center [454, 299] width 190 height 72
click at [489, 315] on textarea "שבת קודש פרשת וילך ה תשרי תשפ"ו Khal South Whitesville hacharis at 8:30S Kiddus…" at bounding box center [454, 299] width 190 height 72
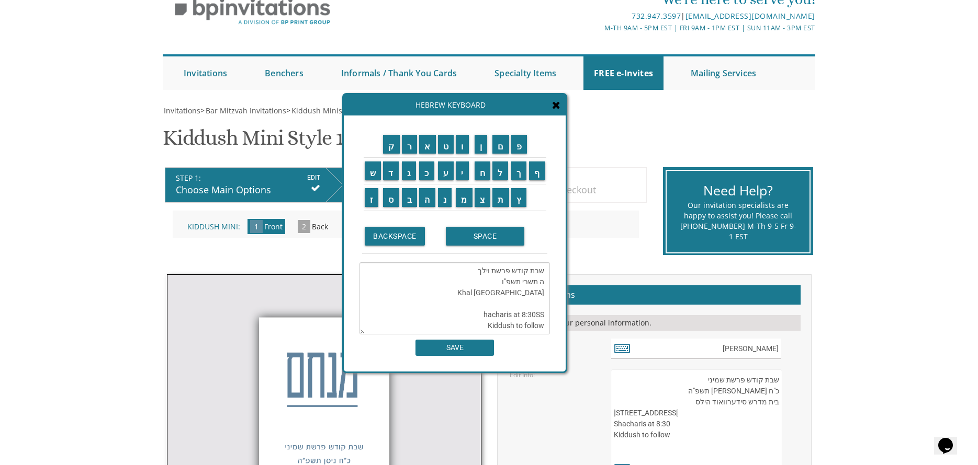
drag, startPoint x: 511, startPoint y: 318, endPoint x: 476, endPoint y: 316, distance: 35.1
click at [482, 319] on textarea "שבת קודש פרשת וילך ה תשרי תשפ"ו Khal South Whitesville hacharis at 8:30SS Kiddu…" at bounding box center [454, 299] width 190 height 72
click at [505, 312] on textarea "שבת קודש פרשת וילך ה תשרי תשפ"ו Khal South Whitesville Shachris at 8:30SS Kiddu…" at bounding box center [454, 299] width 190 height 72
click at [524, 317] on textarea "שבת קודש פרשת וילך ה תשרי תשפ"ו Khal South Whitesville Shacharis at 8:30SS Kidd…" at bounding box center [454, 299] width 190 height 72
click at [526, 311] on textarea "שבת קודש פרשת וילך ה תשרי תשפ"ו Khal South Whitesville Shacharis at 8:30SS Kidd…" at bounding box center [454, 299] width 190 height 72
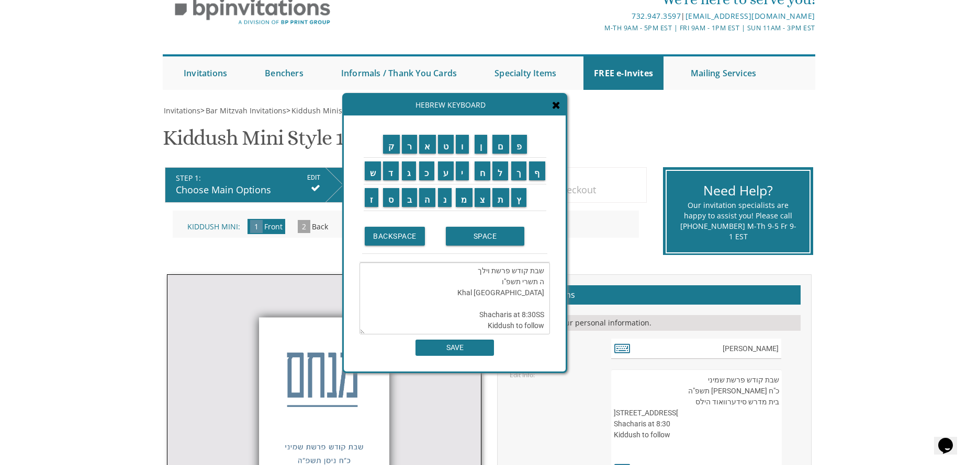
click at [526, 311] on textarea "שבת קודש פרשת וילך ה תשרי תשפ"ו Khal South Whitesville Shacharis at 8:30SS Kidd…" at bounding box center [454, 299] width 190 height 72
drag, startPoint x: 524, startPoint y: 315, endPoint x: 526, endPoint y: 304, distance: 10.8
click at [528, 310] on textarea "שבת קודש פרשת וילך ה תשרי תשפ"ו Khal South Whitesville Shacharis at 8:30SS Kidd…" at bounding box center [454, 299] width 190 height 72
click at [526, 314] on textarea "שבת קודש פרשת וילך ה תשרי תשפ"ו Khal South Whitesville Shacharis at 8:30SS Kidd…" at bounding box center [454, 299] width 190 height 72
click at [533, 317] on textarea "שבת קודש פרשת וילך ה תשרי תשפ"ו Khal South Whitesville Shacharis at 9:30SS Kidd…" at bounding box center [454, 299] width 190 height 72
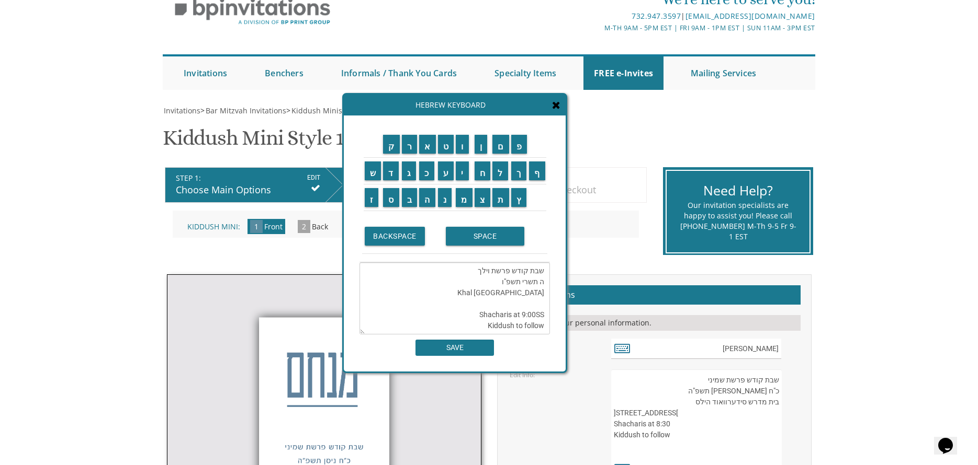
drag, startPoint x: 538, startPoint y: 314, endPoint x: 543, endPoint y: 314, distance: 5.8
click at [543, 314] on textarea "שבת קודש פרשת וילך ה תשרי תשפ"ו Khal South Whitesville Shacharis at 9:00SS Kidd…" at bounding box center [454, 299] width 190 height 72
drag, startPoint x: 515, startPoint y: 293, endPoint x: 523, endPoint y: 293, distance: 7.3
click at [523, 293] on textarea "שבת קודש פרשת וילך ה תשרי תשפ"ו Khal South Whitesville Shacharis at 9:00 Kiddus…" at bounding box center [454, 299] width 190 height 72
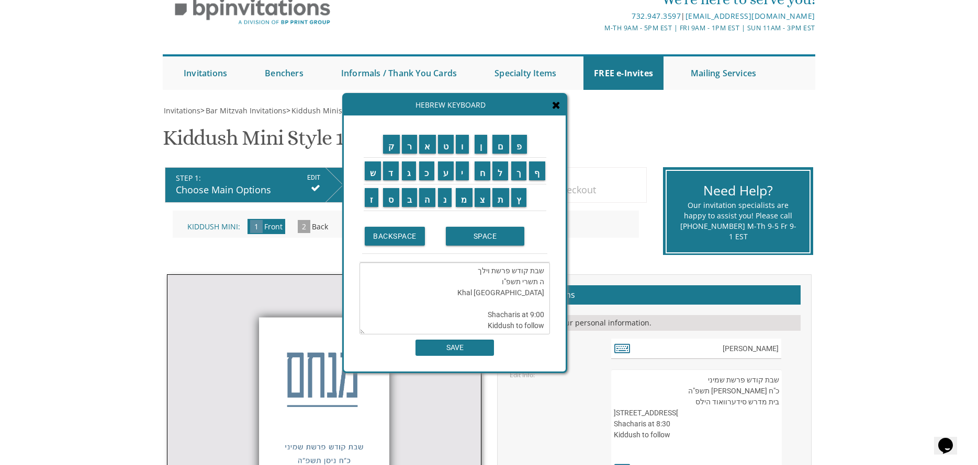
click at [510, 290] on textarea "שבת קודש פרשת וילך ה תשרי תשפ"ו Khal South Whitesville Shacharis at 9:00 Kiddus…" at bounding box center [454, 299] width 190 height 72
click at [515, 309] on textarea "שבת קודש פרשת וילך ה תשרי תשפ"ו Khal South Whitesville Shacharis at 9:00 Kiddus…" at bounding box center [454, 299] width 190 height 72
drag, startPoint x: 541, startPoint y: 306, endPoint x: 548, endPoint y: 307, distance: 6.8
click at [541, 306] on textarea "שבת קודש פרשת וילך ה תשרי תשפ"ו Khal South Whitesville Stevens Road Shacharis a…" at bounding box center [454, 299] width 190 height 72
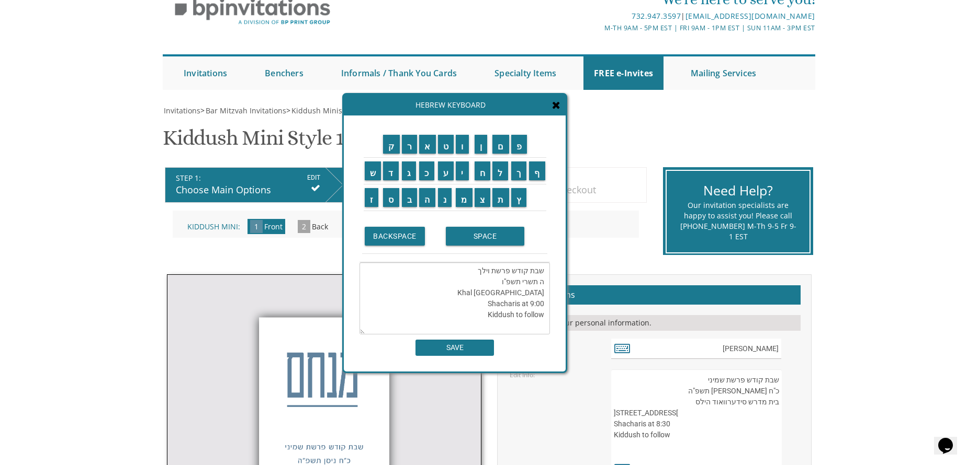
click at [541, 300] on textarea "שבת קודש פרשת וילך ה תשרי תשפ"ו Khal South Whitesville Stevens Road Shacharis a…" at bounding box center [454, 299] width 190 height 72
click at [544, 300] on textarea "שבת קודש פרשת וילך ה תשרי תשפ"ו Khal South Whitesville Stevens Road Shacharis a…" at bounding box center [454, 299] width 190 height 72
click at [543, 308] on textarea "שבת קודש פרשת וילך ה תשרי תשפ"ו Khal South Whitesville Stevens Road Shacharis a…" at bounding box center [454, 299] width 190 height 72
click at [546, 305] on textarea "שבת קודש פרשת וילך ה תשרי תשפ"ו Khal South Whitesville Stevens Road Shacharis a…" at bounding box center [454, 299] width 190 height 72
type textarea "שבת קודש פרשת וילך ה תשרי תשפ"ו Khal South Whitesville 162 Stevens Road Shachar…"
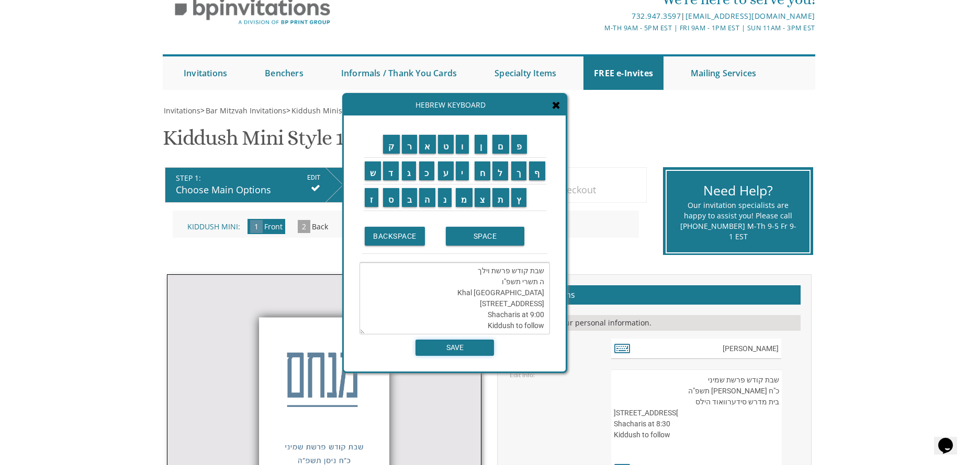
click at [463, 356] on input "SAVE" at bounding box center [454, 348] width 78 height 16
type textarea "שבת קודש פרשת וילך ה תשרי תשפ"ו Khal South Whitesville 162 Stevens Road Shachar…"
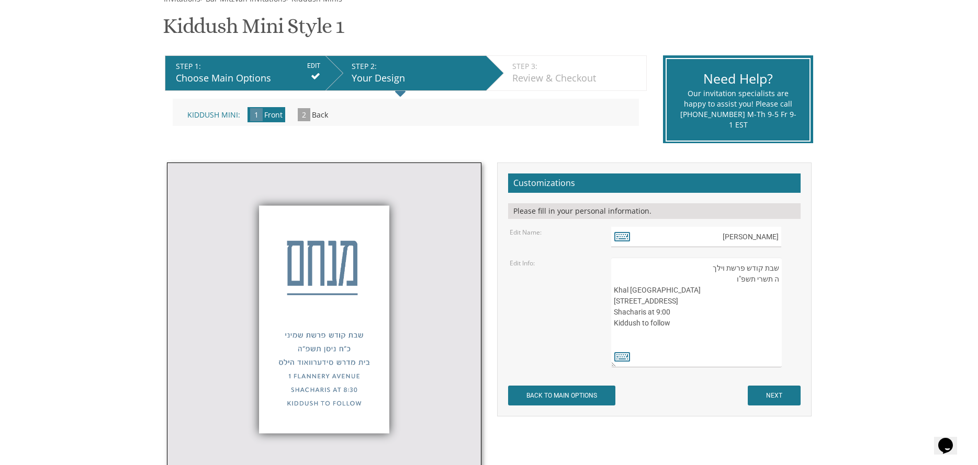
scroll to position [165, 0]
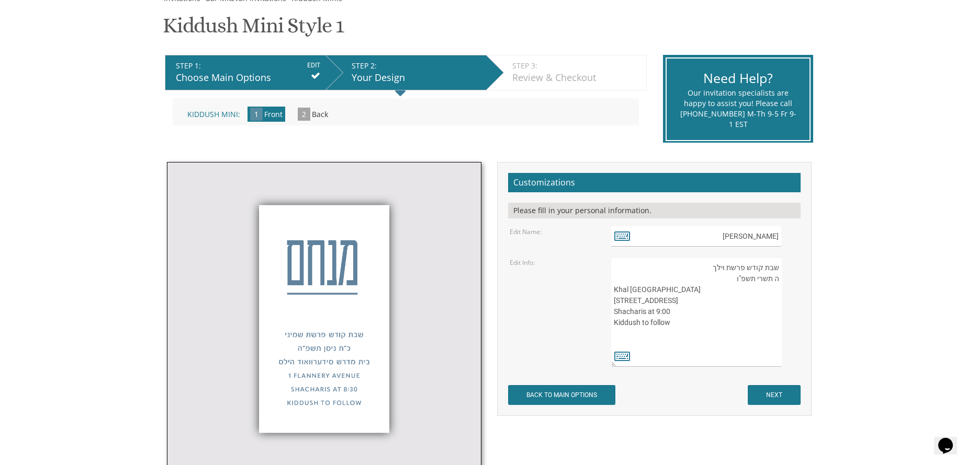
click at [731, 280] on textarea "שבת קודש פרשת שמיני כ"ח ניסן תשפ"ה בית מדרש סידערוואוד הילס 1 Flannery Avenue S…" at bounding box center [696, 312] width 170 height 110
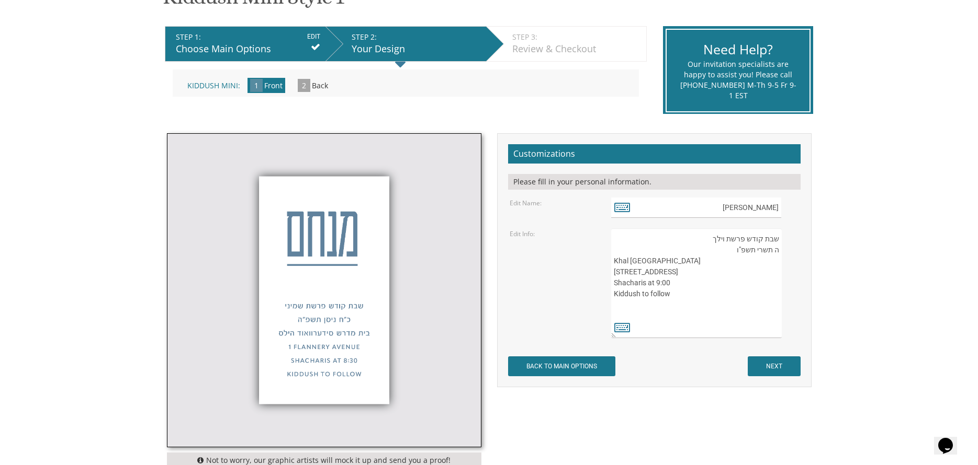
scroll to position [217, 0]
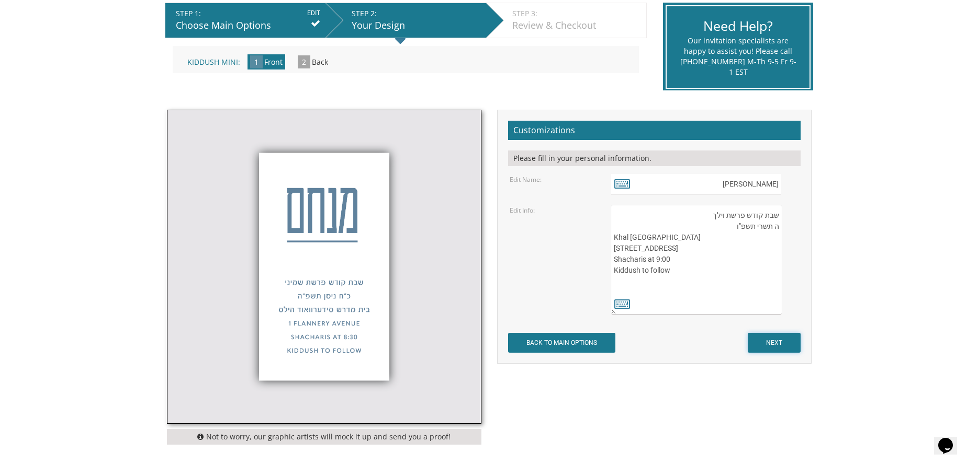
click at [762, 337] on input "NEXT" at bounding box center [773, 343] width 53 height 20
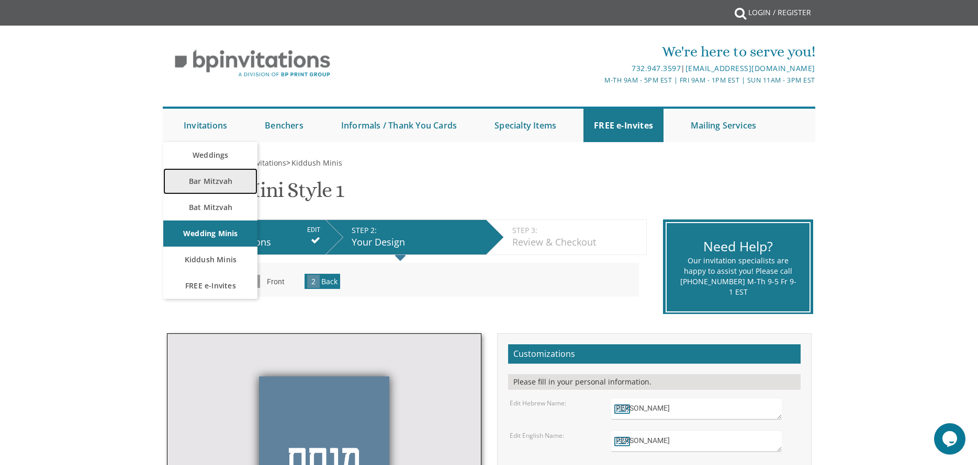
click at [206, 180] on link "Bar Mitzvah" at bounding box center [210, 181] width 94 height 26
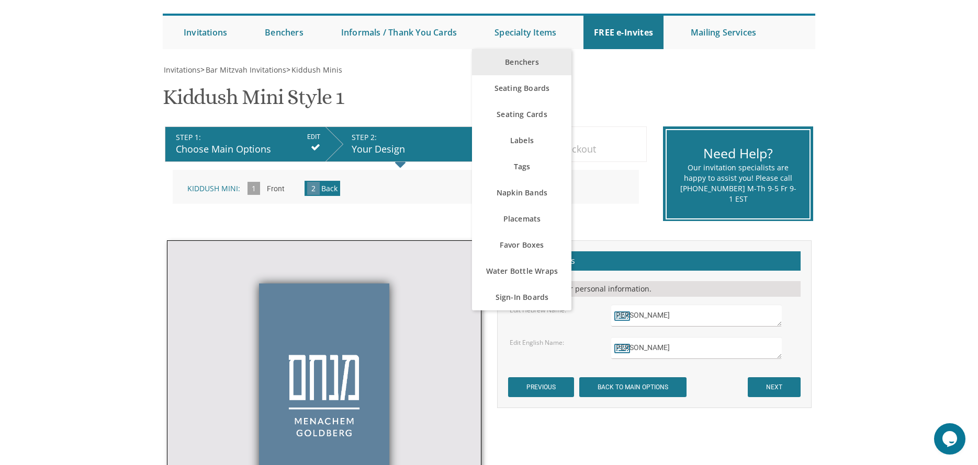
scroll to position [262, 0]
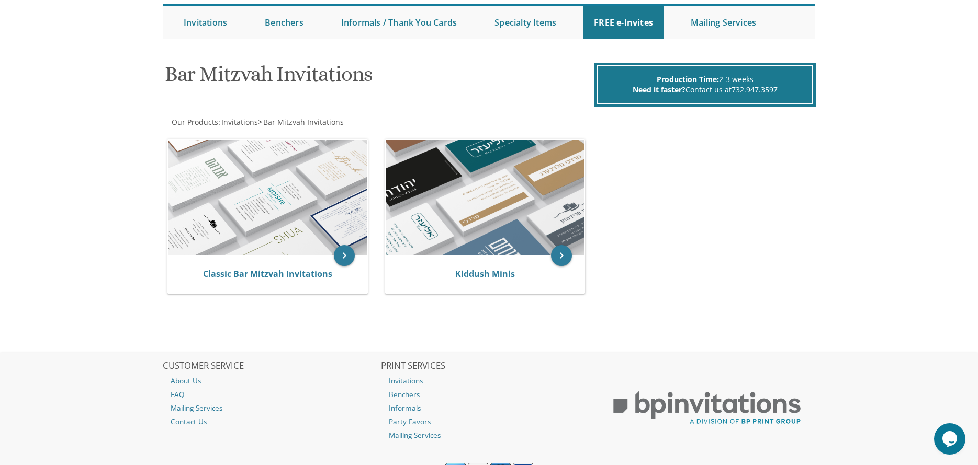
scroll to position [105, 0]
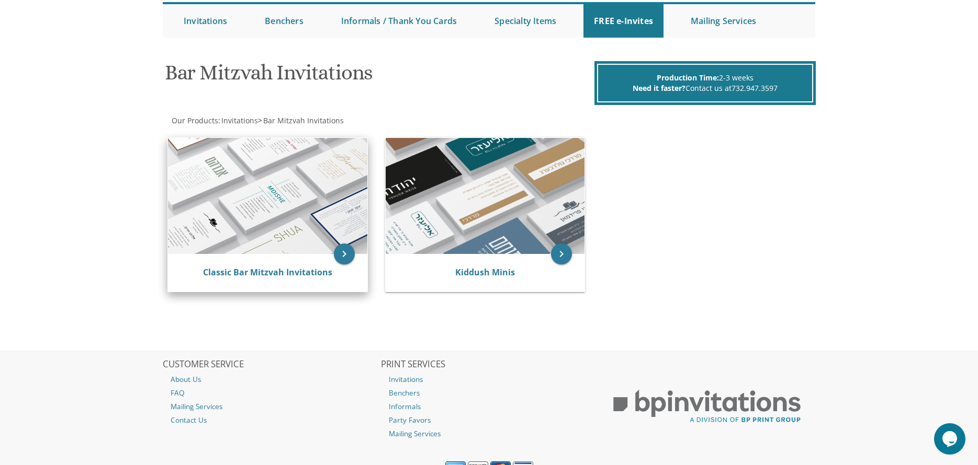
click at [316, 208] on img at bounding box center [267, 196] width 199 height 116
click at [266, 263] on div "Classic Bar Mitzvah Invitations" at bounding box center [267, 273] width 199 height 38
click at [266, 275] on link "Classic Bar Mitzvah Invitations" at bounding box center [267, 273] width 129 height 12
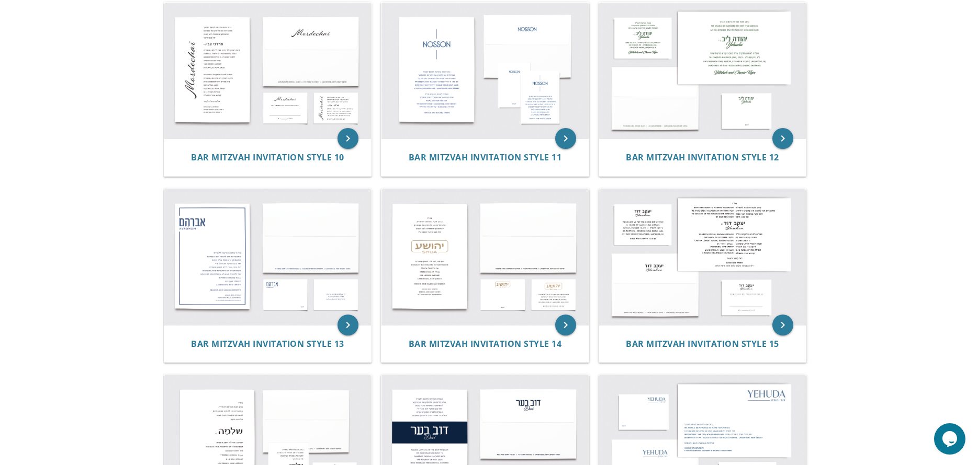
scroll to position [782, 0]
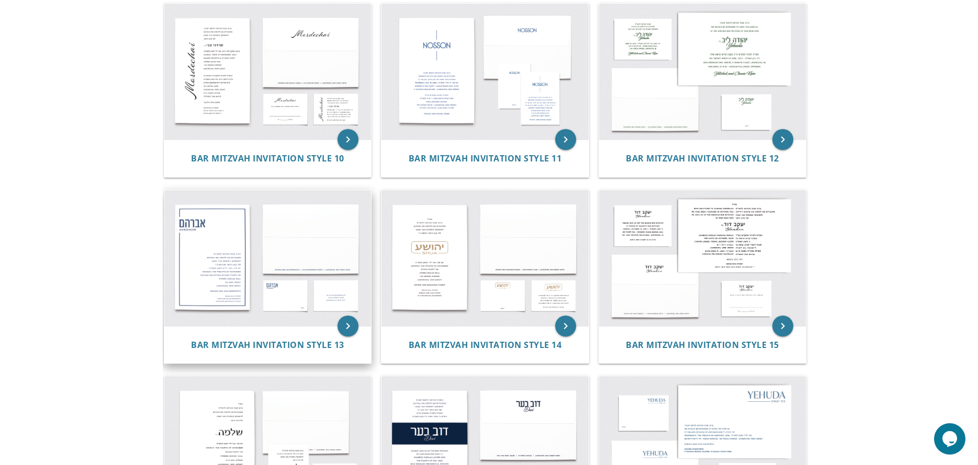
click at [279, 274] on img at bounding box center [267, 258] width 207 height 136
click at [346, 328] on icon "keyboard_arrow_right" at bounding box center [347, 326] width 21 height 21
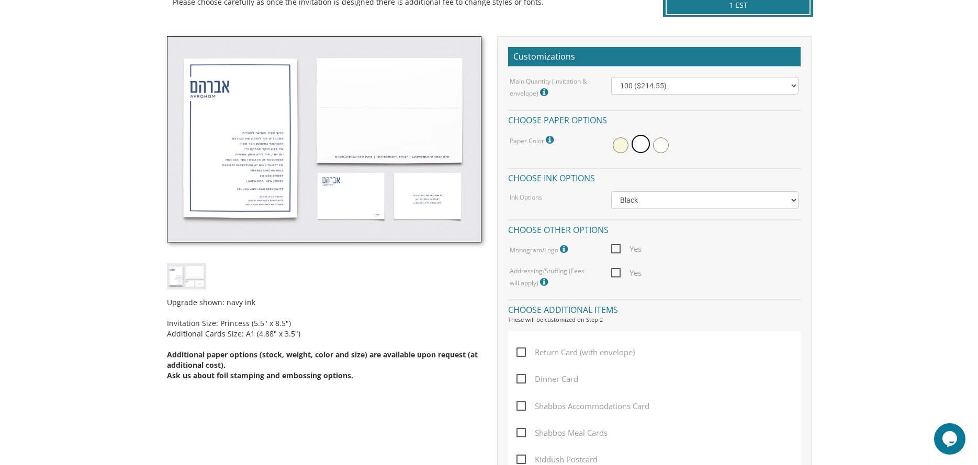
scroll to position [262, 0]
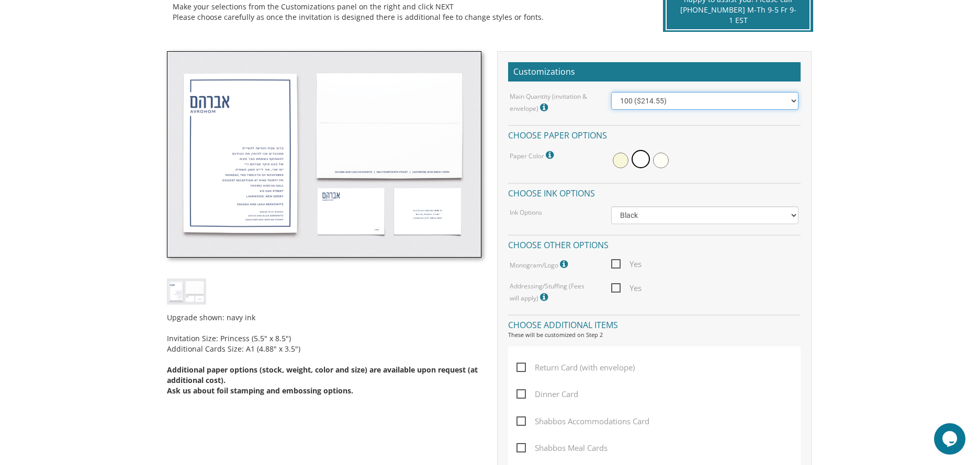
click at [642, 105] on select "100 ($214.55) 200 ($254.60) 300 ($294.25) 400 ($333.55) 500 ($373.90) 600 ($413…" at bounding box center [704, 101] width 187 height 18
click at [611, 92] on select "100 ($214.55) 200 ($254.60) 300 ($294.25) 400 ($333.55) 500 ($373.90) 600 ($413…" at bounding box center [704, 101] width 187 height 18
click at [821, 136] on div "Upgrade shown: navy ink Invitation Size: Princess (5.5" x 8.5") Additional Card…" at bounding box center [489, 383] width 664 height 664
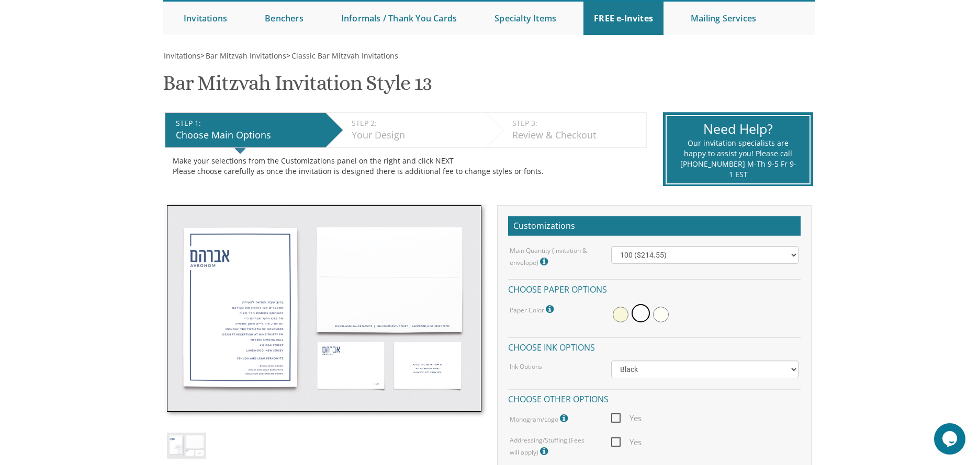
scroll to position [0, 0]
